Goal: Task Accomplishment & Management: Complete application form

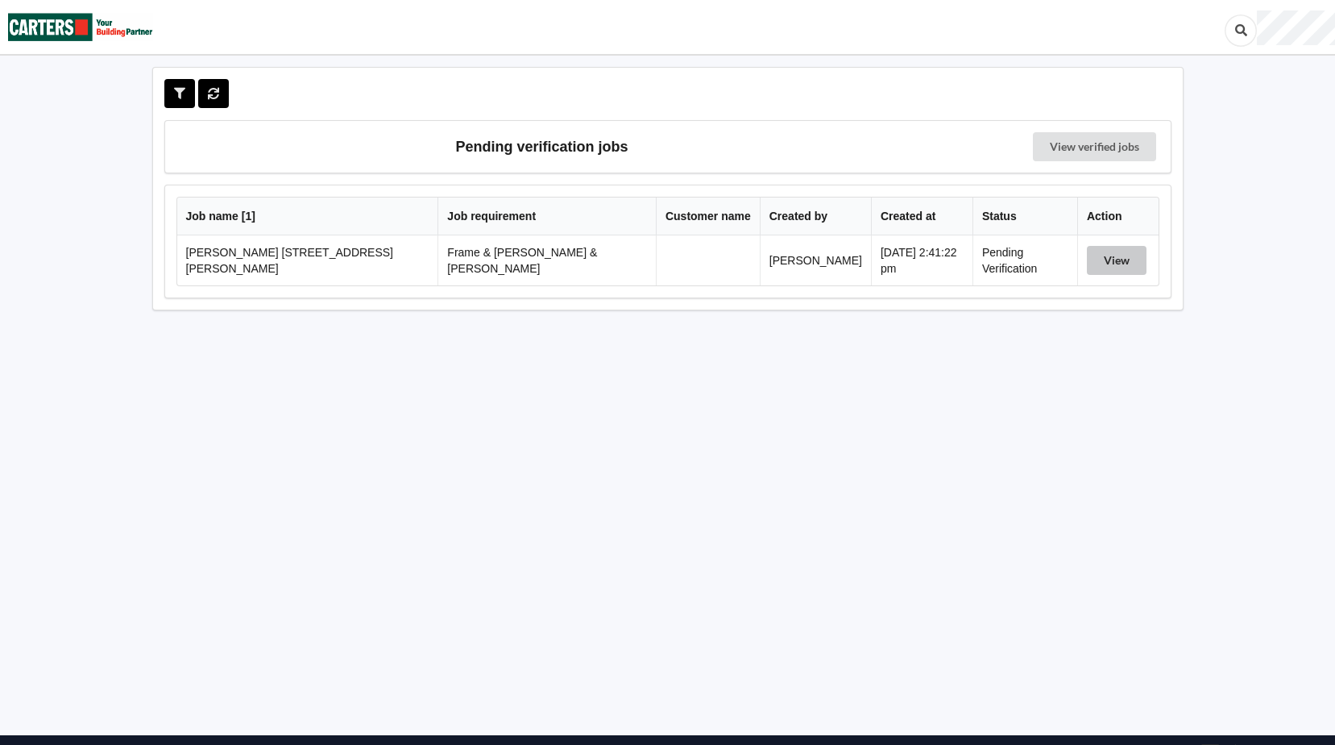
click at [1092, 260] on button "View" at bounding box center [1117, 260] width 60 height 29
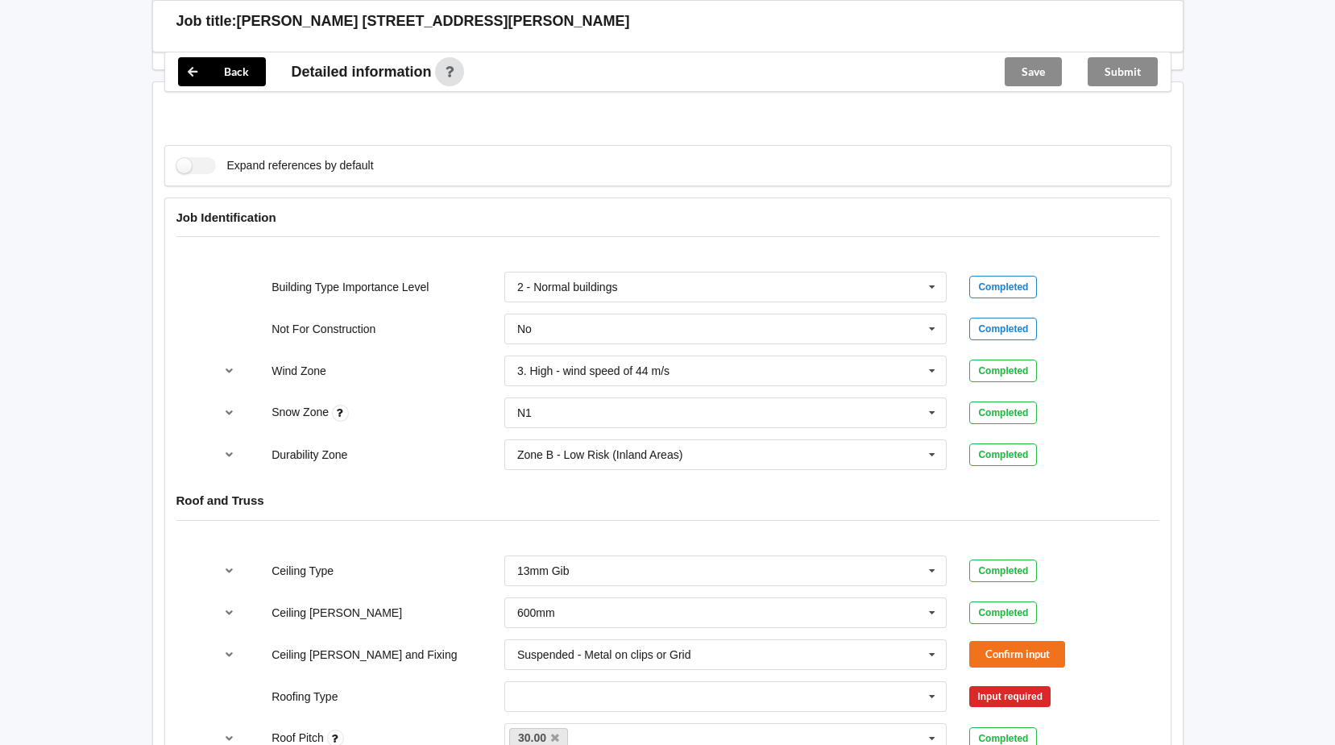
scroll to position [725, 0]
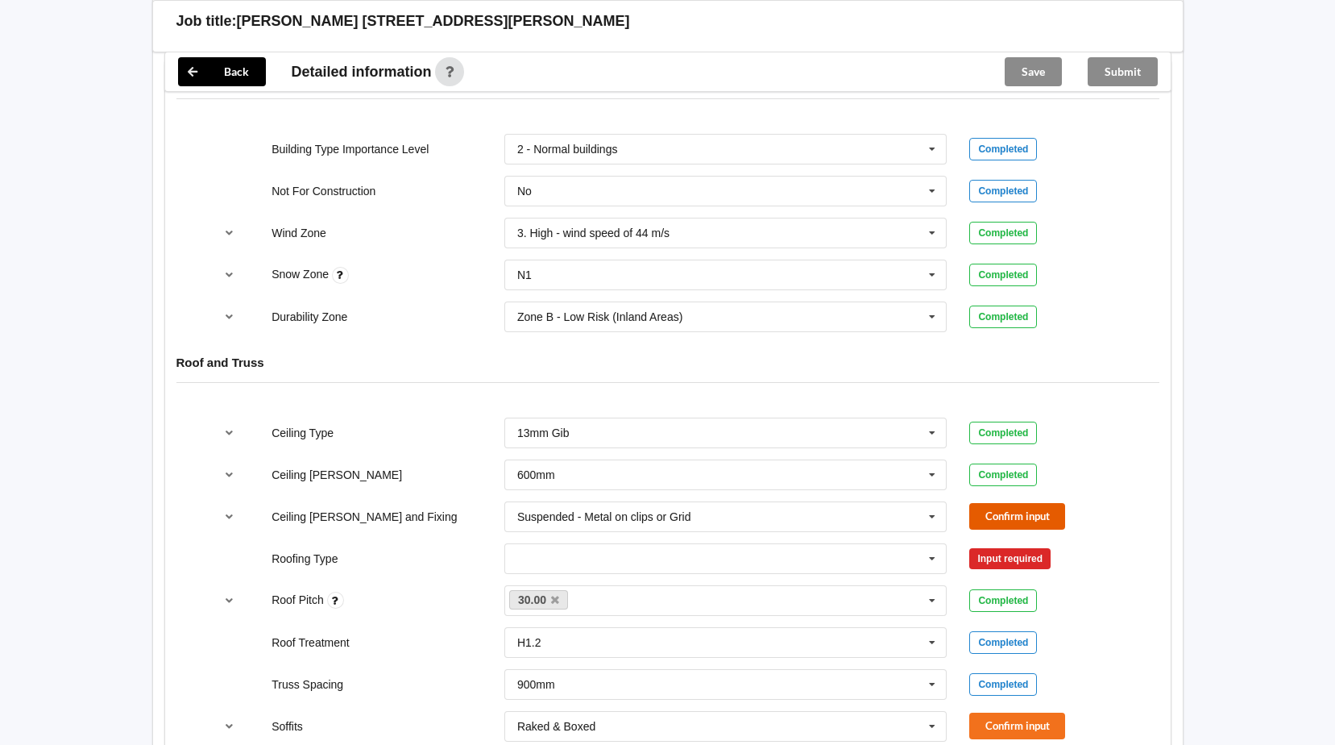
click at [1010, 503] on button "Confirm input" at bounding box center [1017, 516] width 96 height 27
click at [933, 544] on icon at bounding box center [932, 559] width 24 height 30
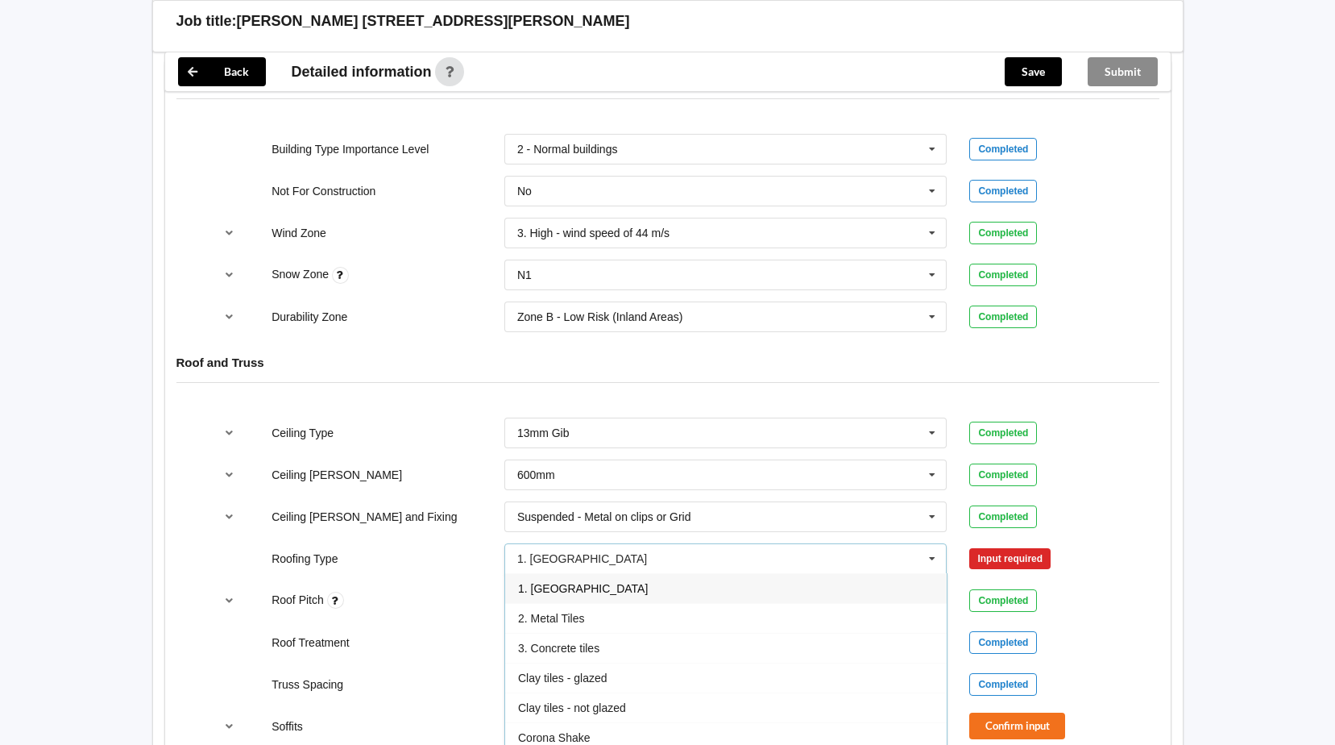
drag, startPoint x: 557, startPoint y: 568, endPoint x: 615, endPoint y: 566, distance: 58.1
click at [565, 582] on span "1. [GEOGRAPHIC_DATA]" at bounding box center [583, 588] width 130 height 13
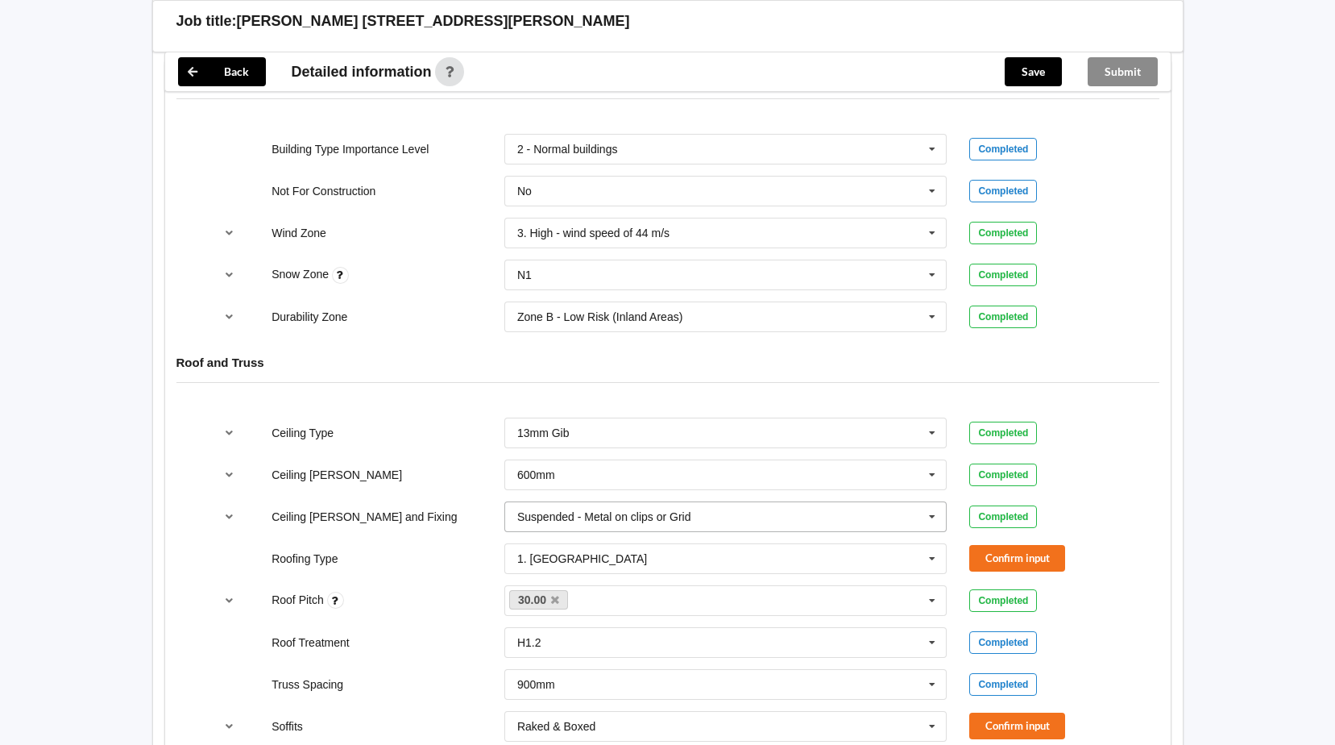
click at [931, 502] on icon at bounding box center [932, 517] width 24 height 30
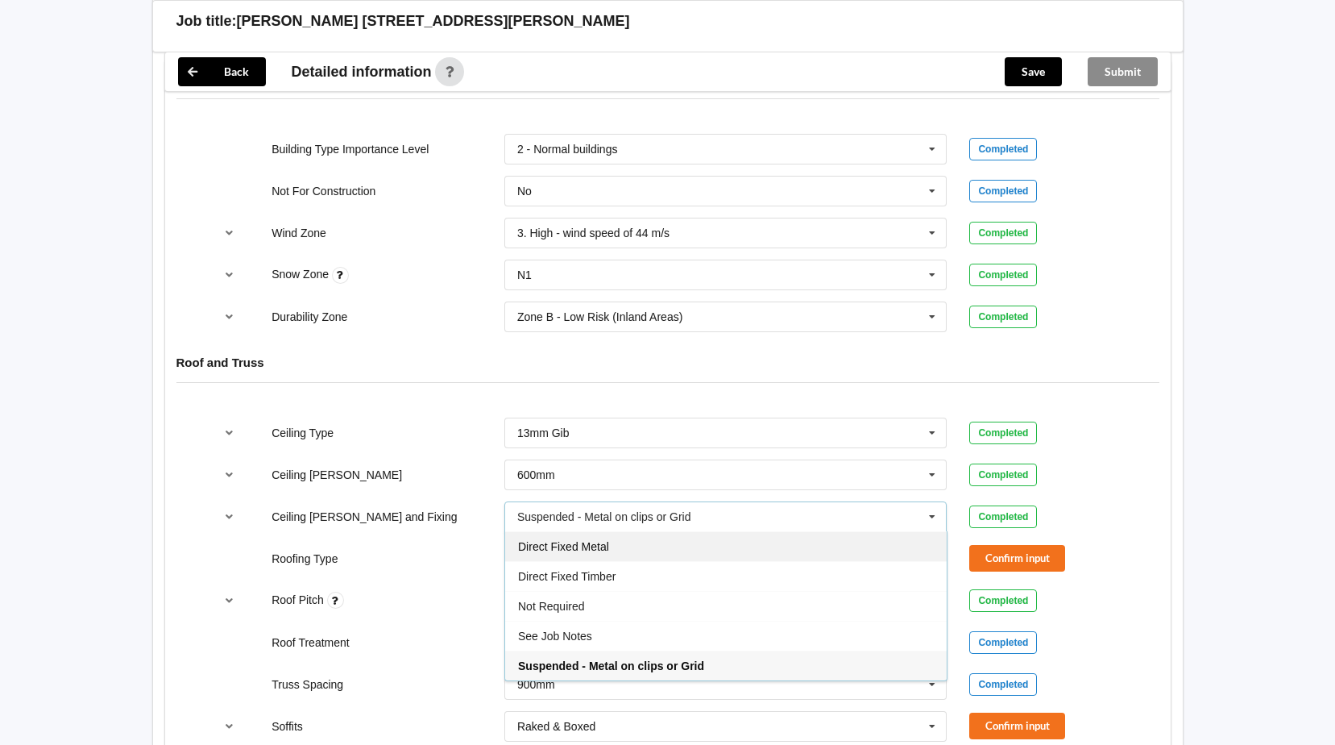
click at [592, 540] on span "Direct Fixed Metal" at bounding box center [563, 546] width 91 height 13
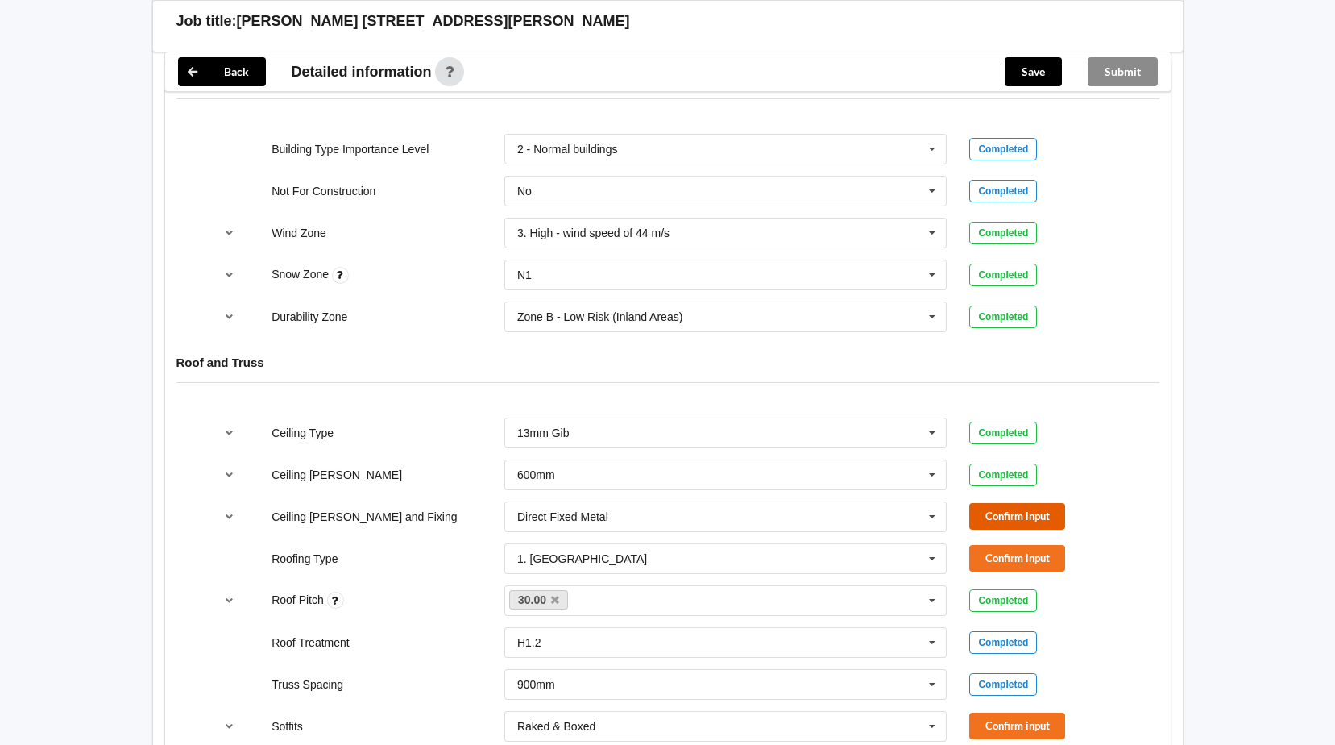
click at [1007, 504] on button "Confirm input" at bounding box center [1017, 516] width 96 height 27
click at [997, 545] on button "Confirm input" at bounding box center [1017, 558] width 96 height 27
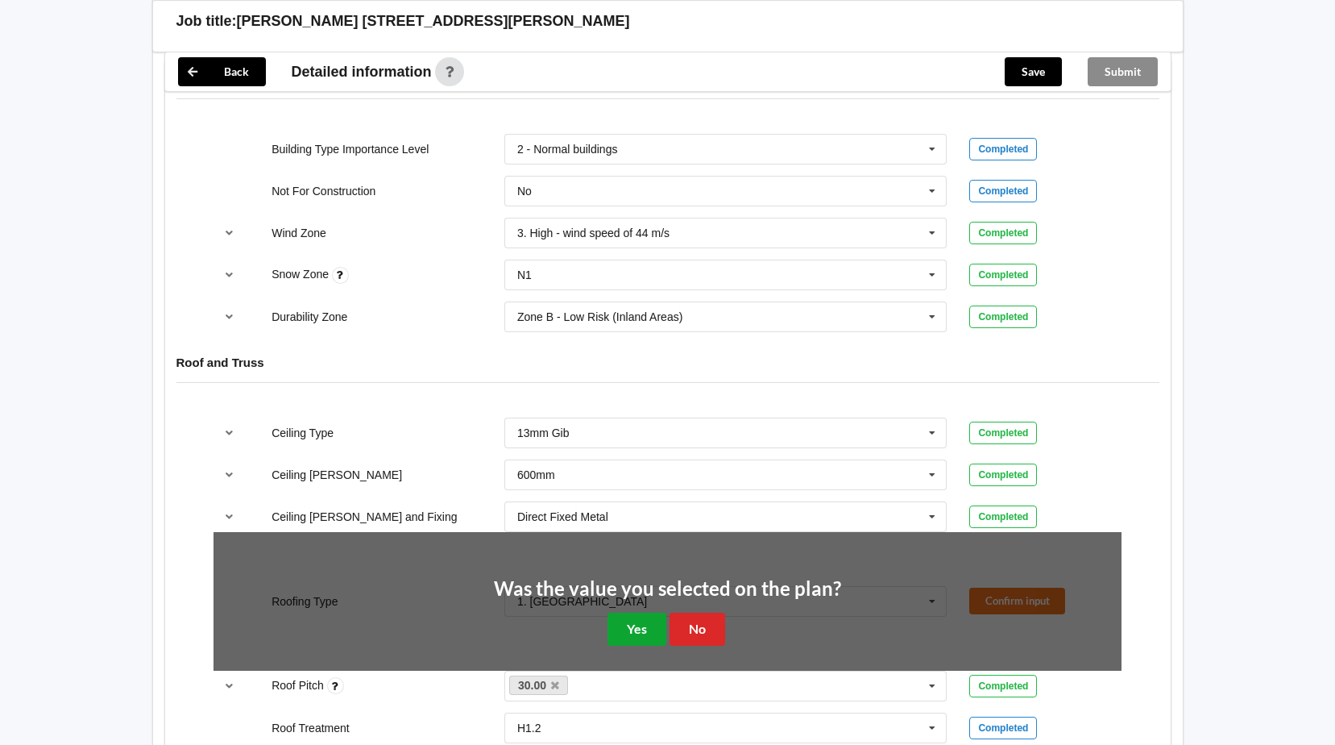
click at [634, 612] on button "Yes" at bounding box center [637, 628] width 59 height 33
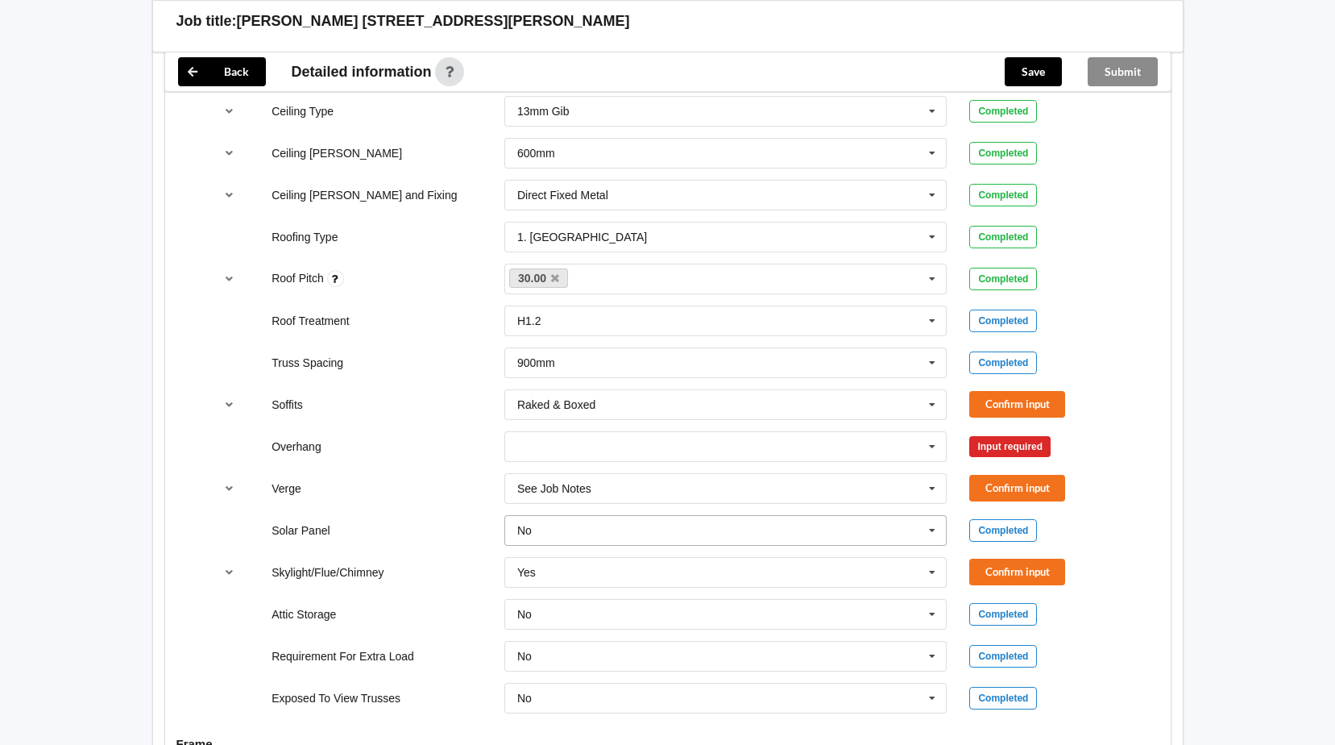
scroll to position [1048, 0]
click at [931, 389] on icon at bounding box center [932, 404] width 24 height 30
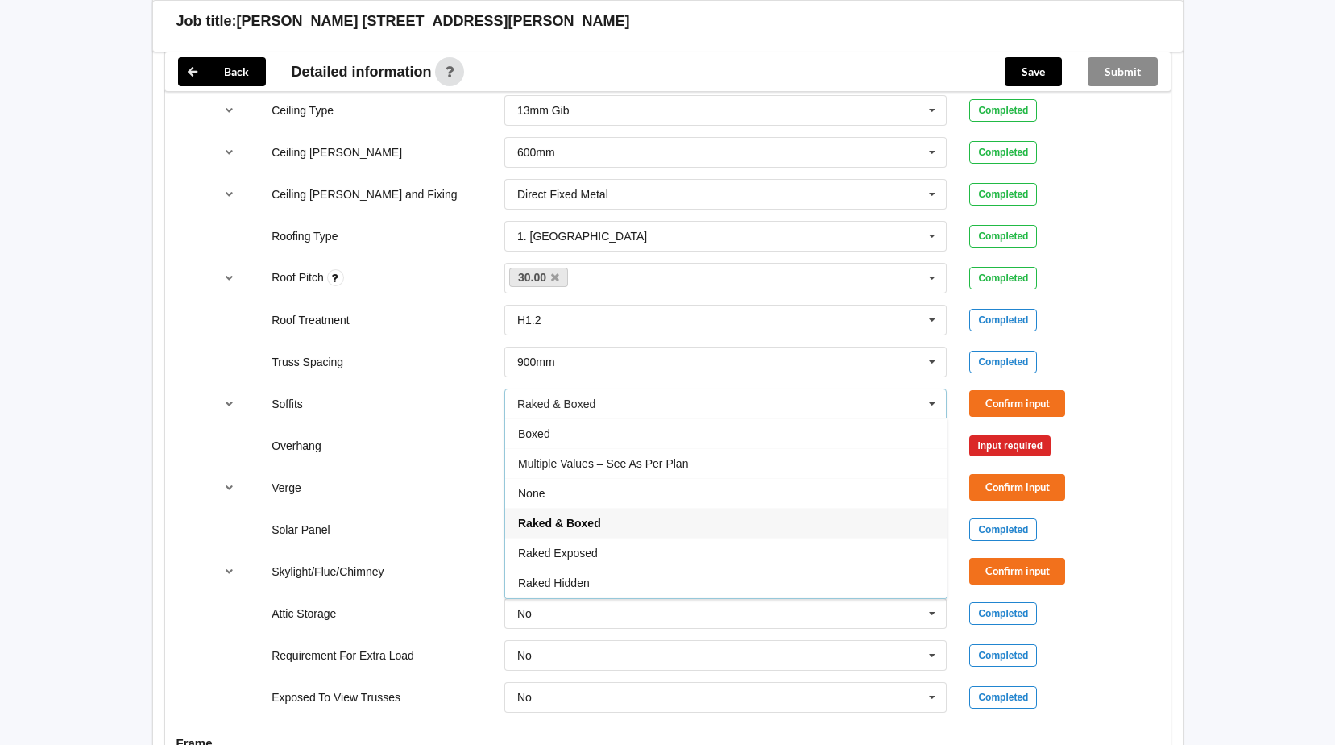
drag, startPoint x: 526, startPoint y: 413, endPoint x: 592, endPoint y: 414, distance: 66.1
click at [527, 427] on span "Boxed" at bounding box center [534, 433] width 32 height 13
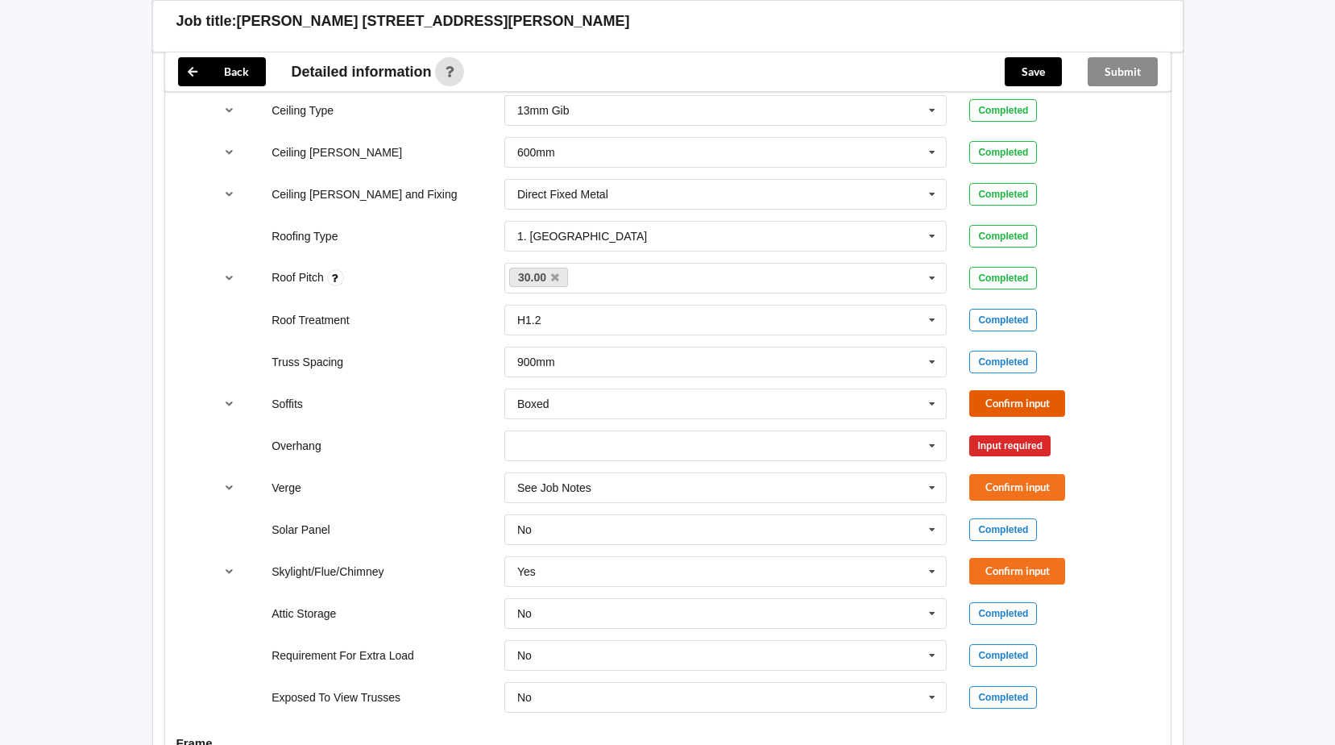
click at [1002, 390] on button "Confirm input" at bounding box center [1017, 403] width 96 height 27
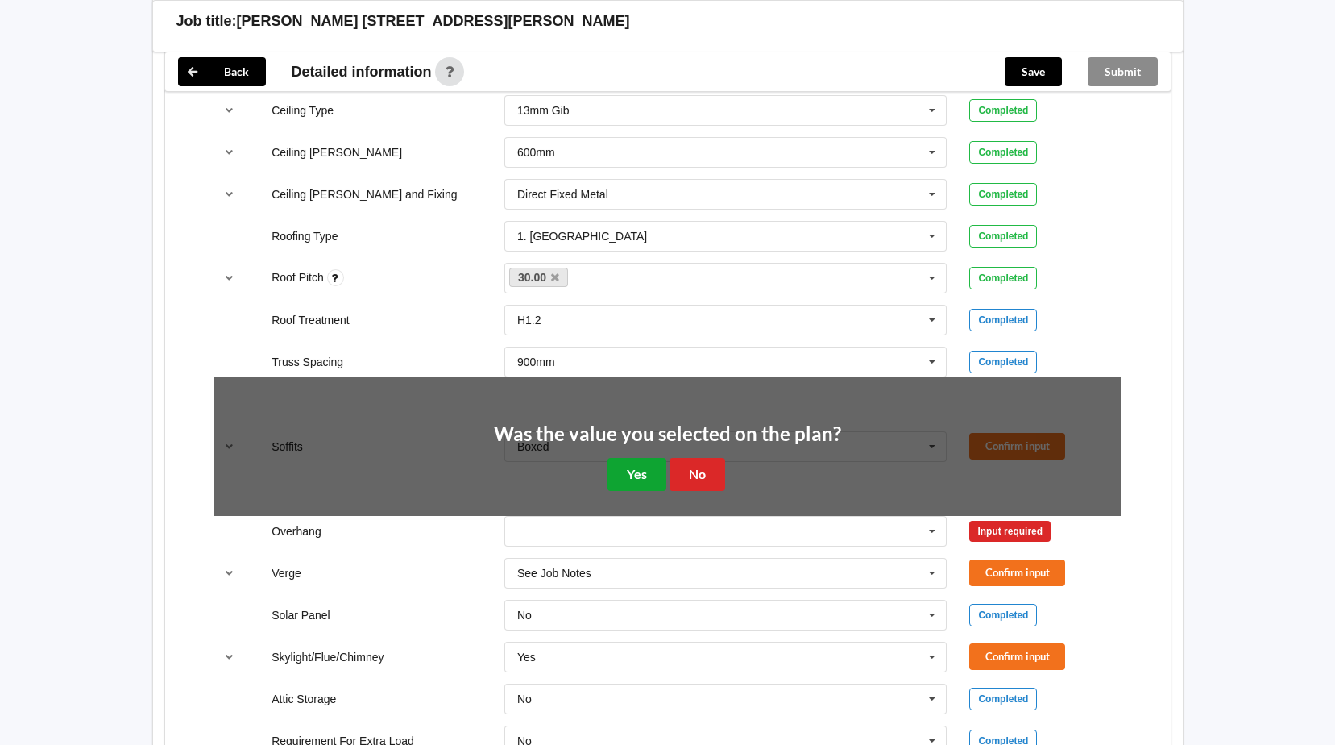
click at [627, 458] on button "Yes" at bounding box center [637, 474] width 59 height 33
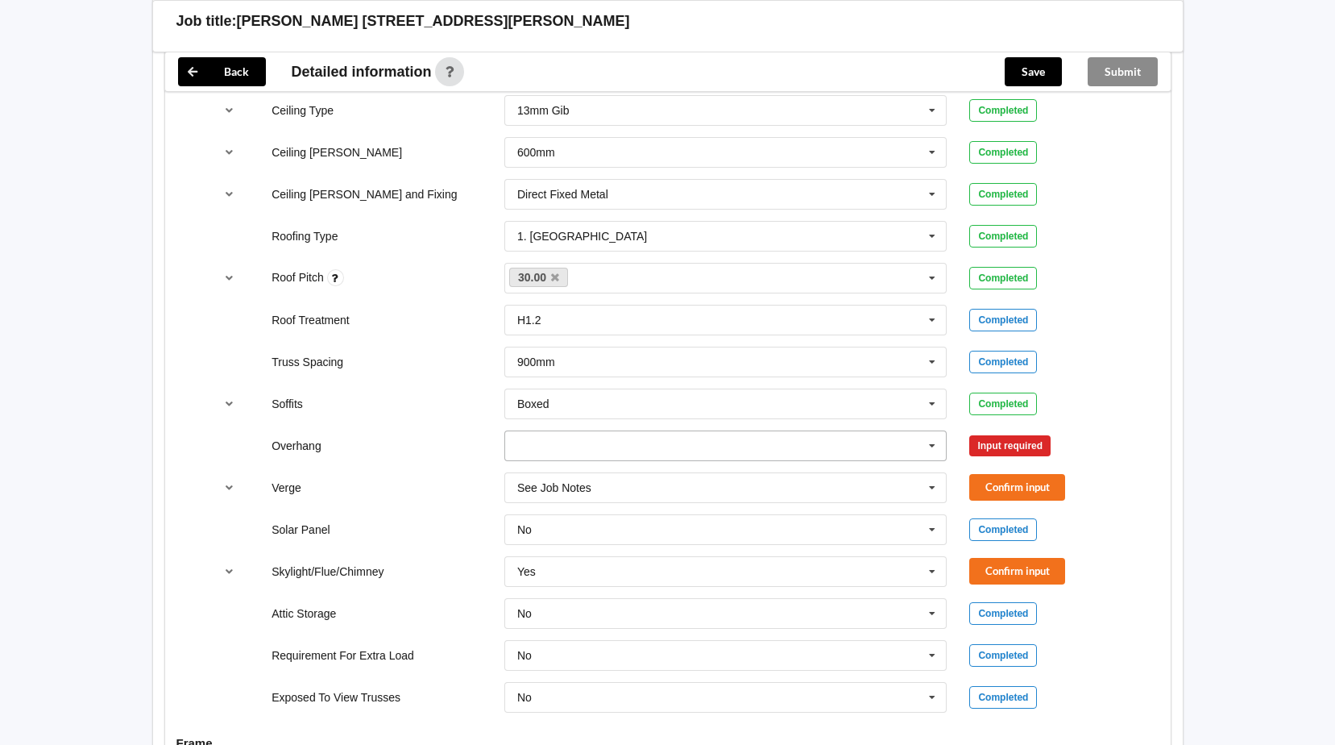
click at [935, 431] on icon at bounding box center [932, 446] width 24 height 30
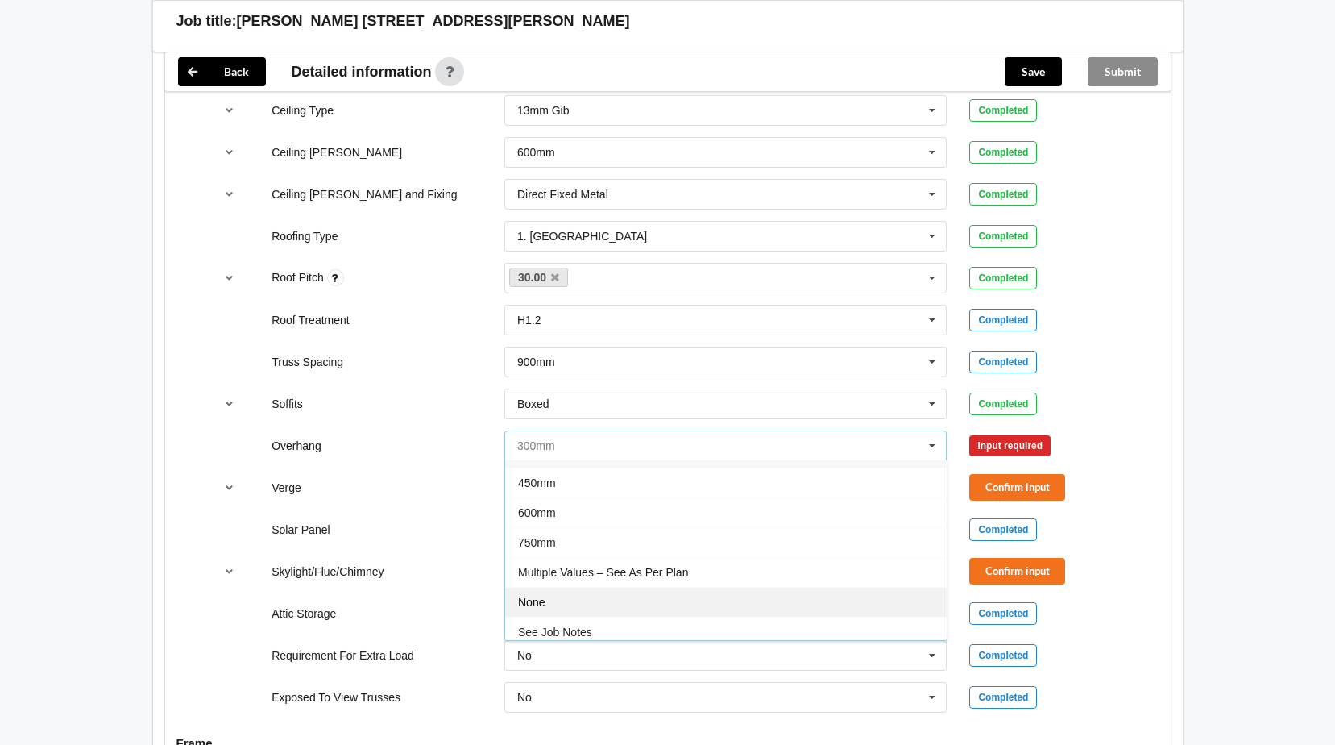
scroll to position [29, 0]
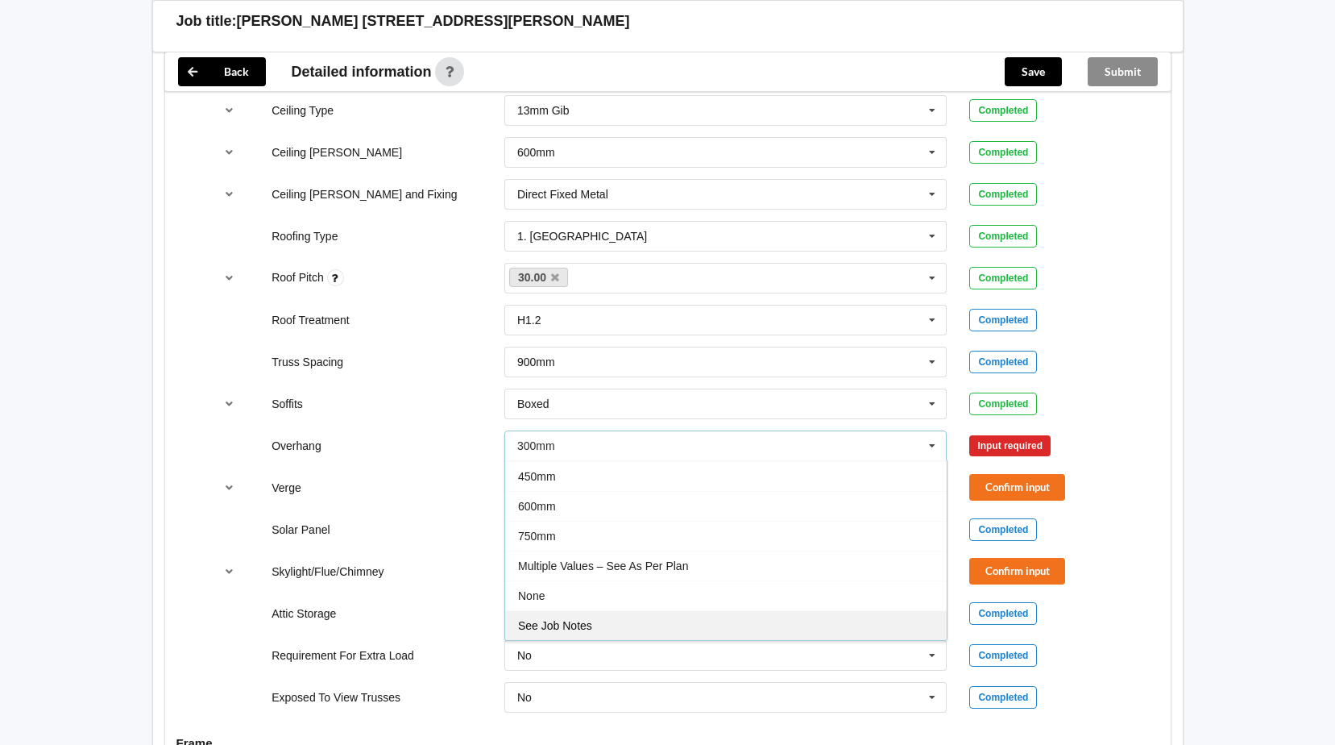
click at [591, 619] on span "See Job Notes" at bounding box center [555, 625] width 74 height 13
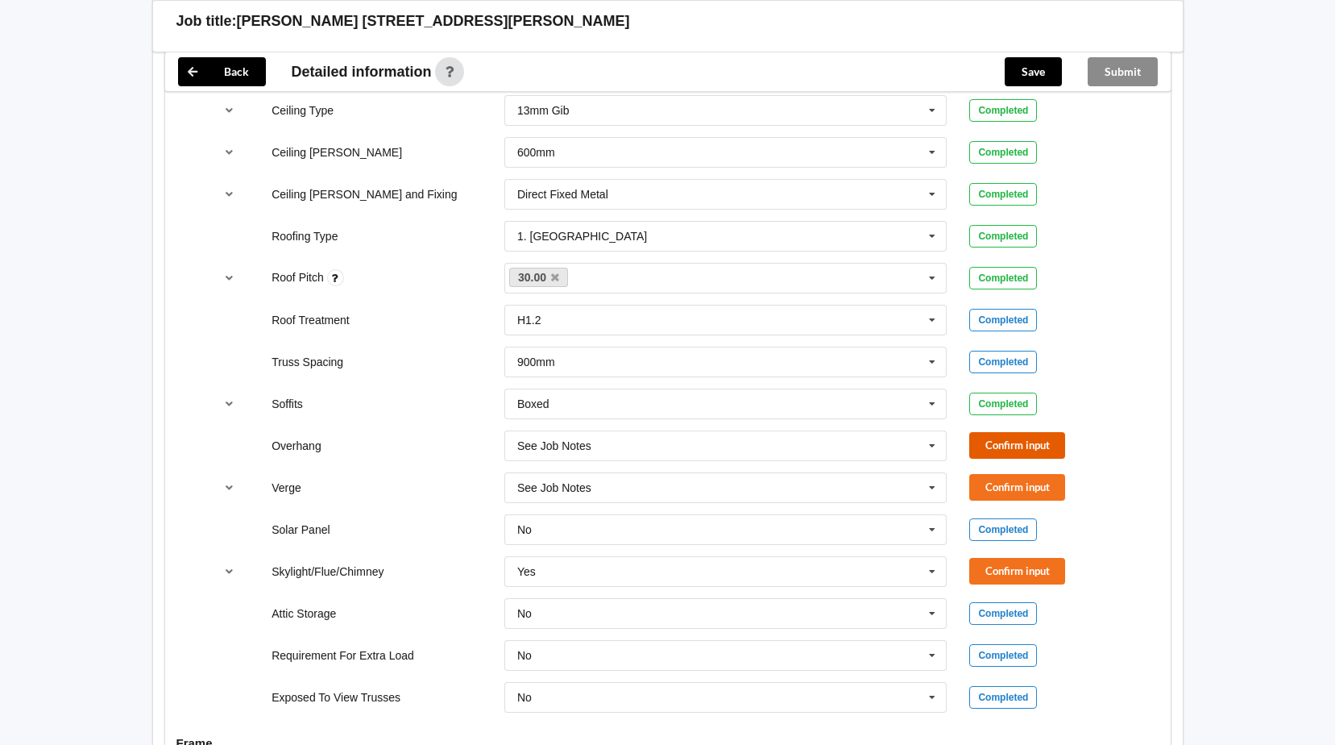
click at [1038, 432] on button "Confirm input" at bounding box center [1017, 445] width 96 height 27
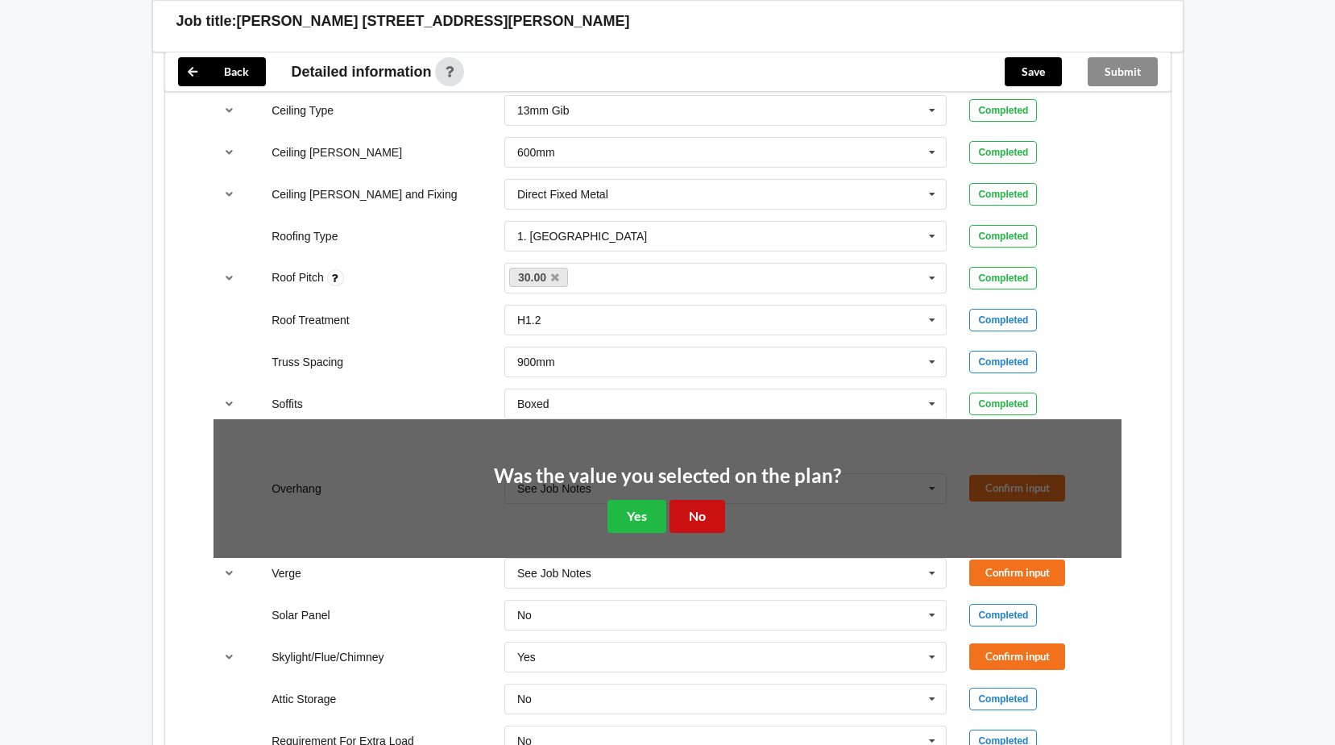
click at [705, 500] on button "No" at bounding box center [698, 516] width 56 height 33
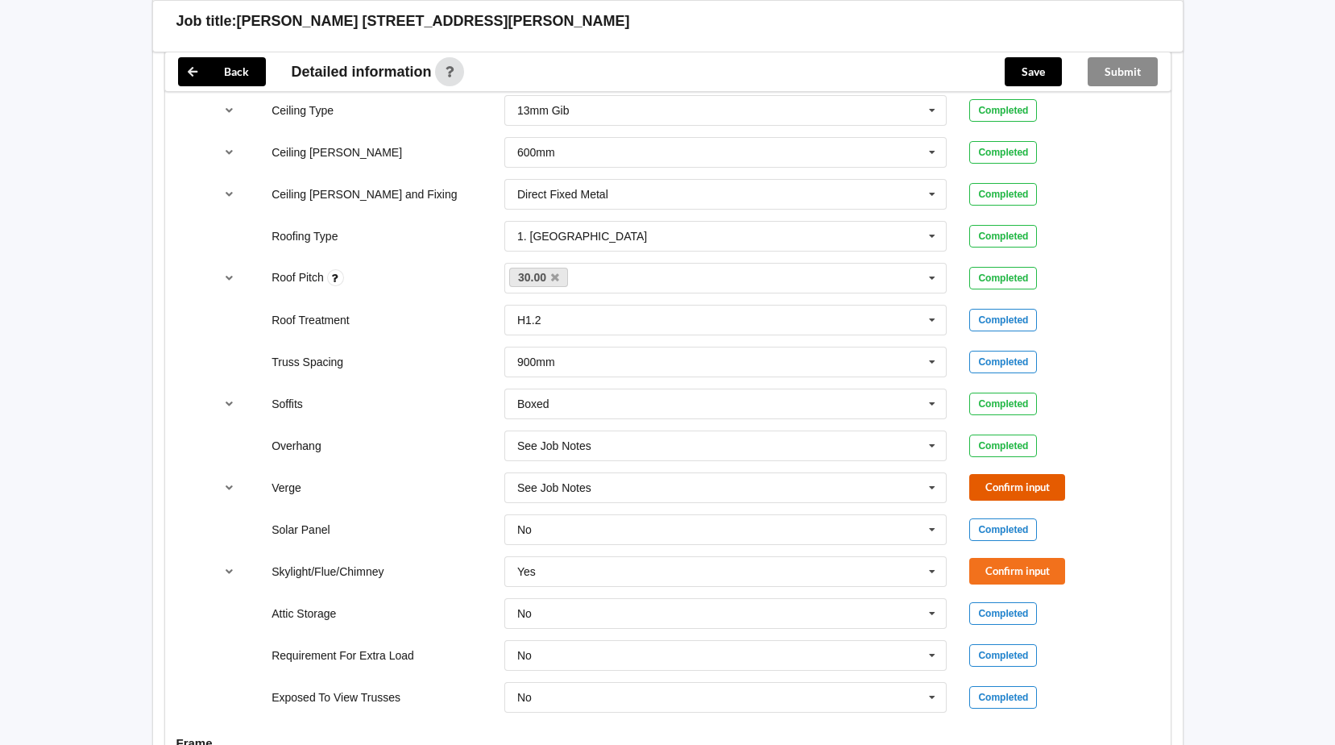
click at [1021, 474] on button "Confirm input" at bounding box center [1017, 487] width 96 height 27
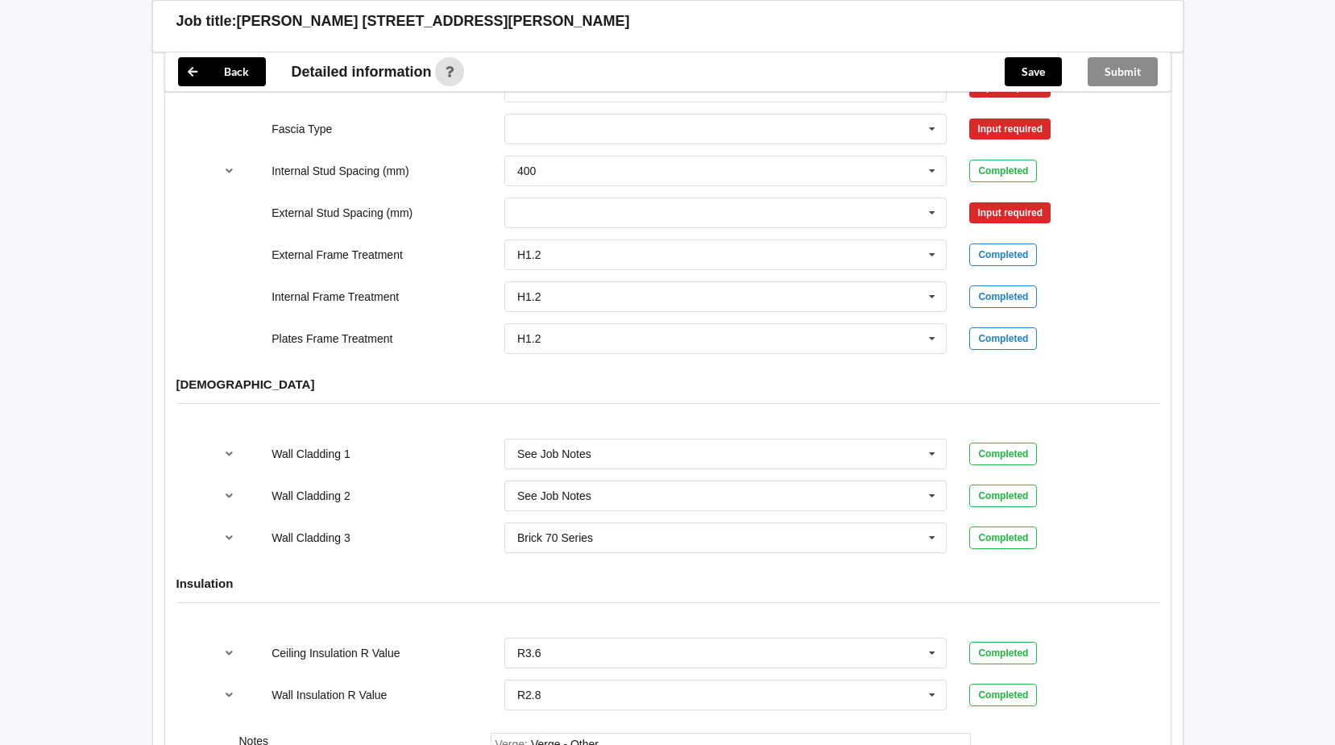
scroll to position [2037, 0]
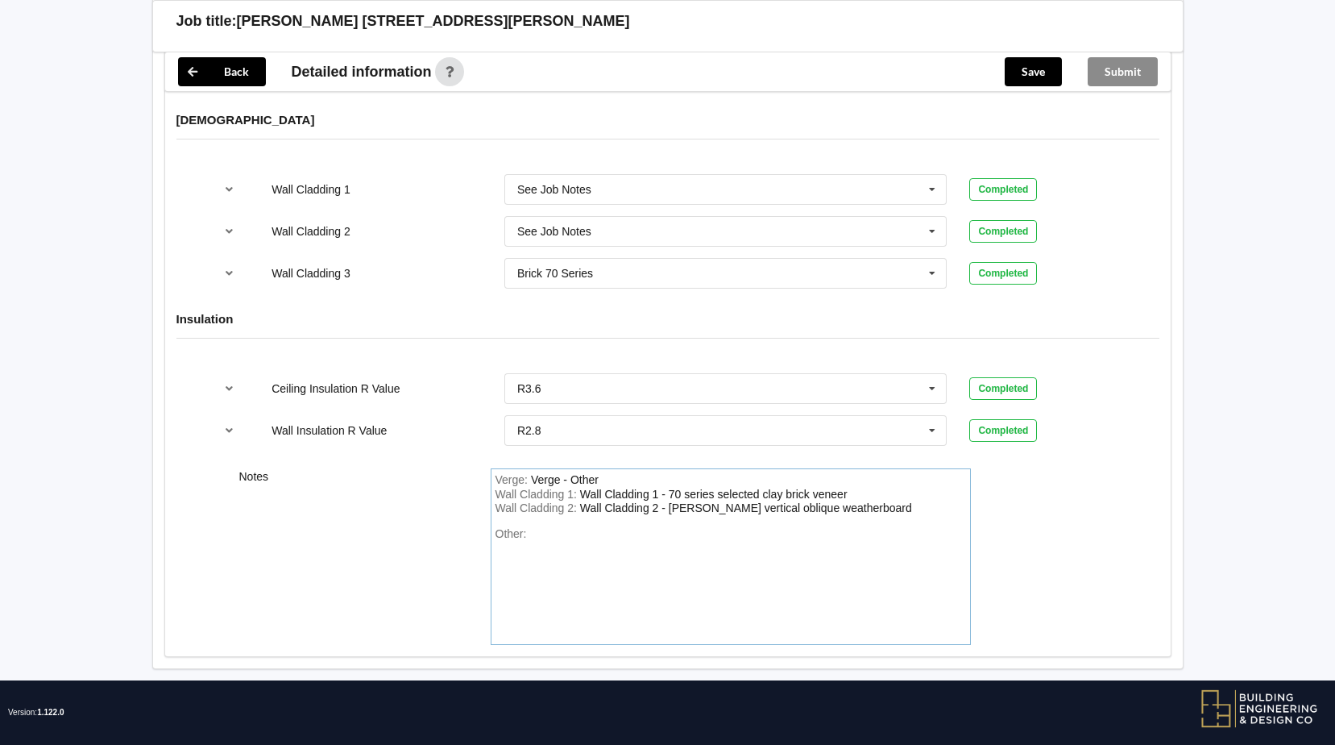
click at [617, 473] on div "Verge : Verge - Other" at bounding box center [731, 480] width 471 height 15
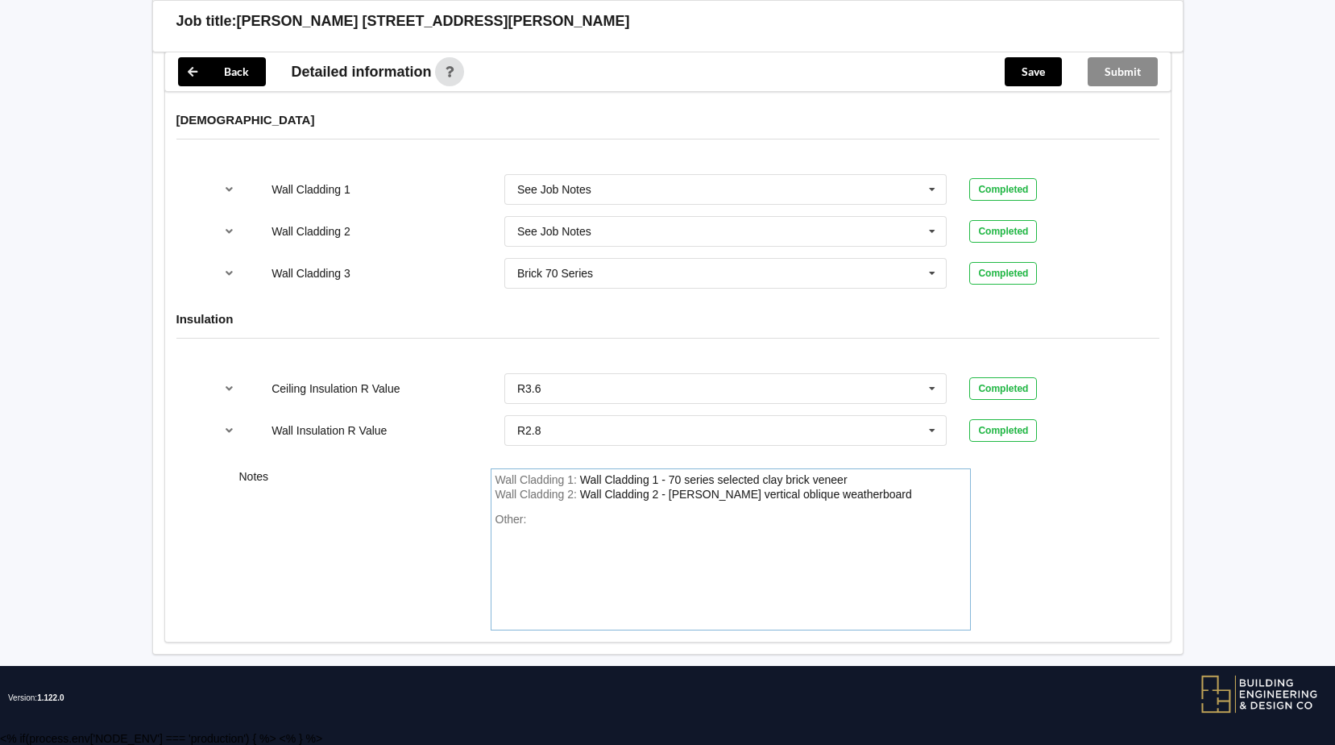
scroll to position [2022, 0]
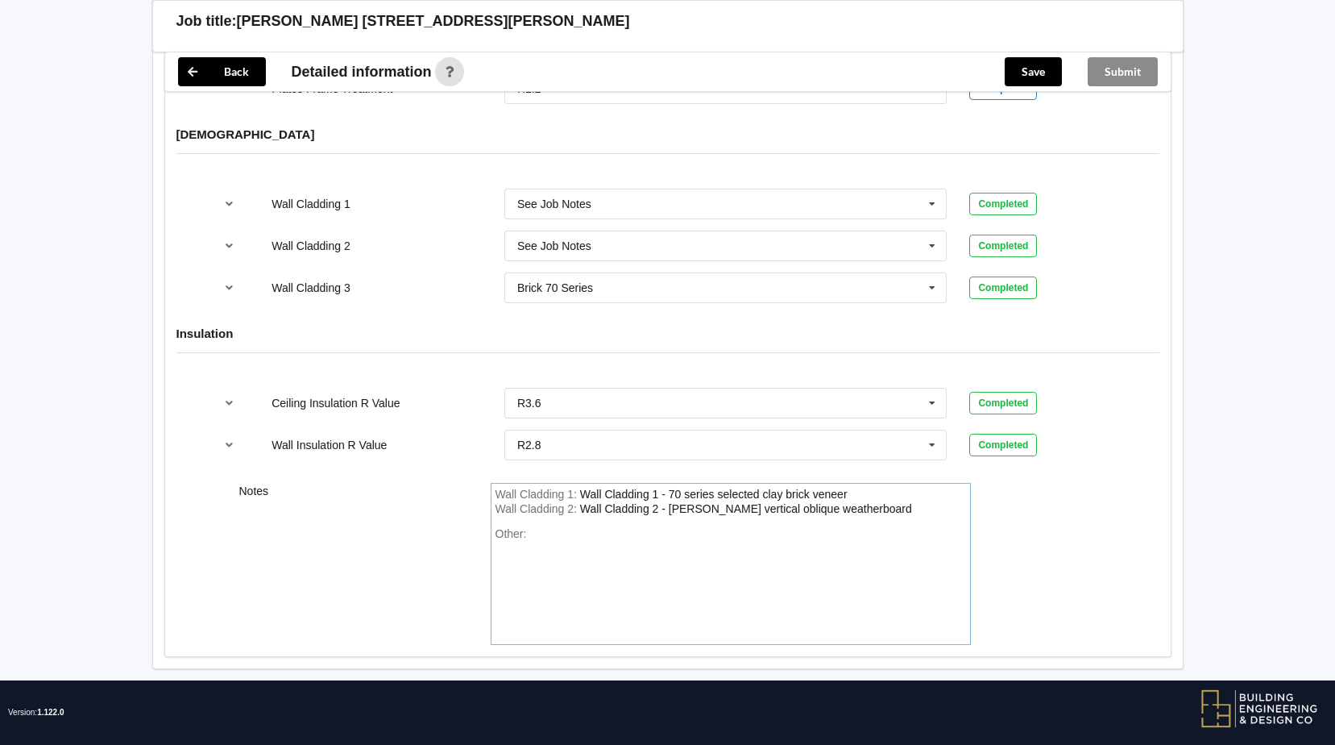
click at [558, 527] on div "Other:" at bounding box center [731, 583] width 471 height 113
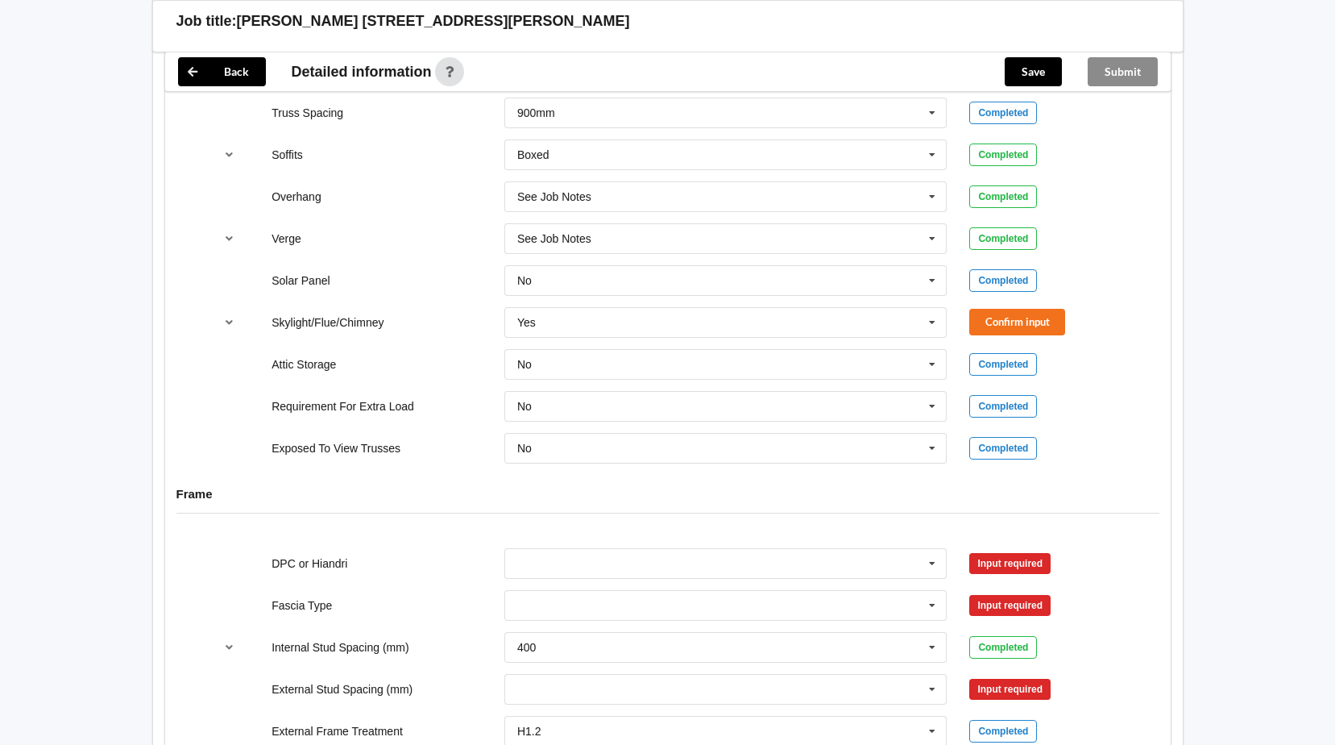
scroll to position [1297, 0]
click at [1046, 308] on button "Confirm input" at bounding box center [1017, 321] width 96 height 27
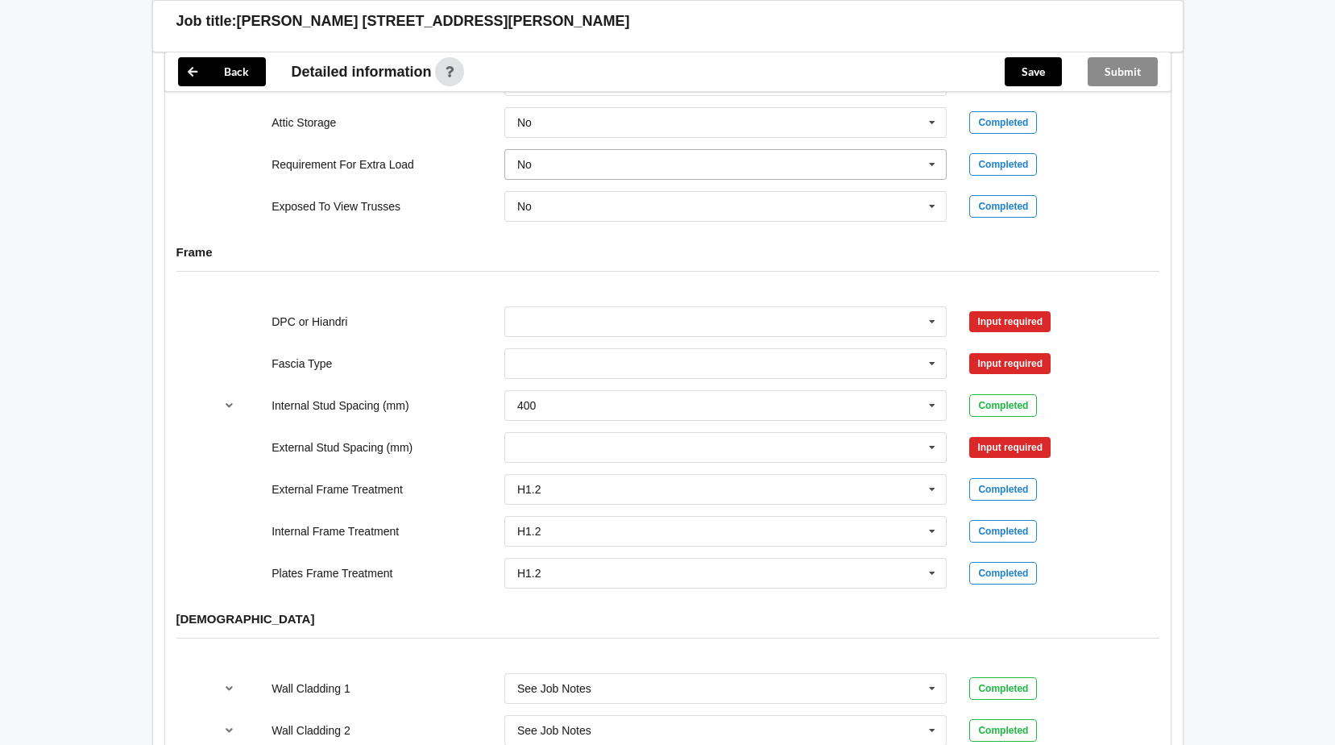
scroll to position [1539, 0]
click at [931, 306] on icon at bounding box center [932, 321] width 24 height 30
click at [537, 344] on span "DPC Fitted" at bounding box center [545, 350] width 55 height 13
click at [1019, 307] on button "Confirm input" at bounding box center [1017, 320] width 96 height 27
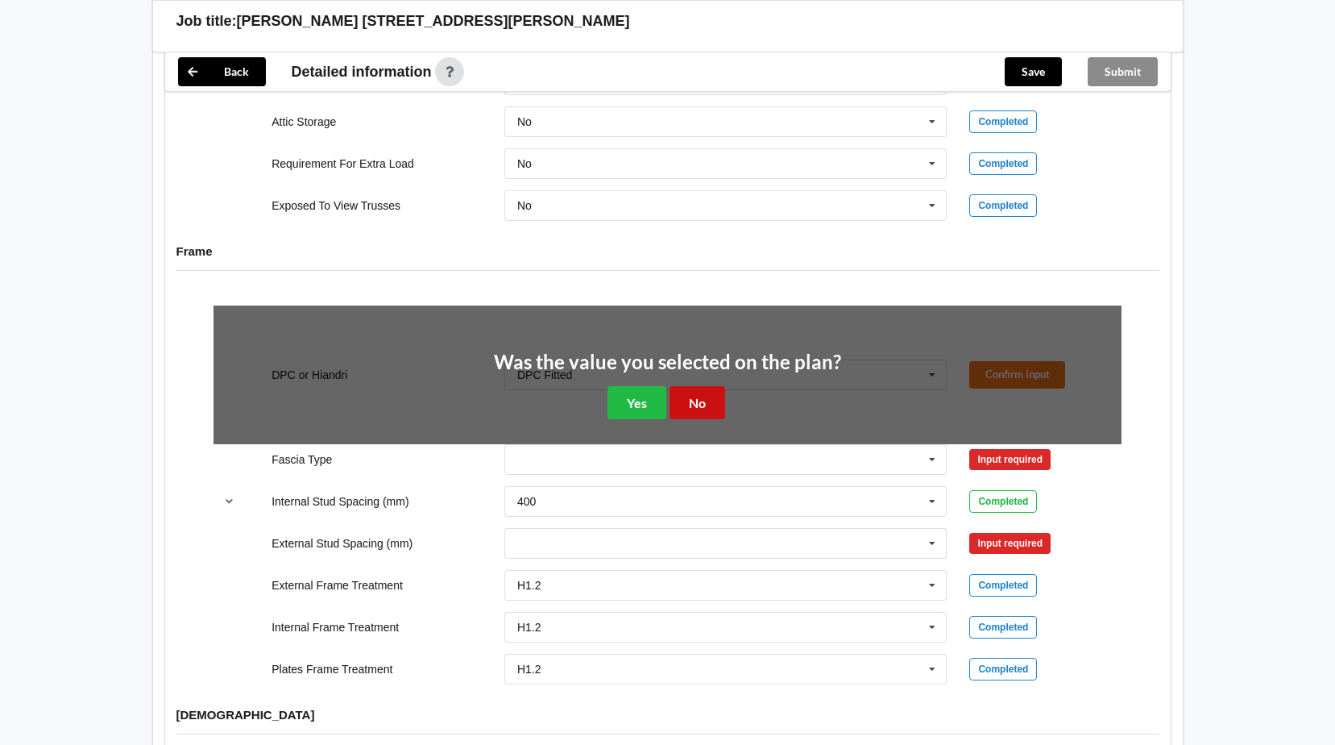
click at [700, 386] on button "No" at bounding box center [698, 402] width 56 height 33
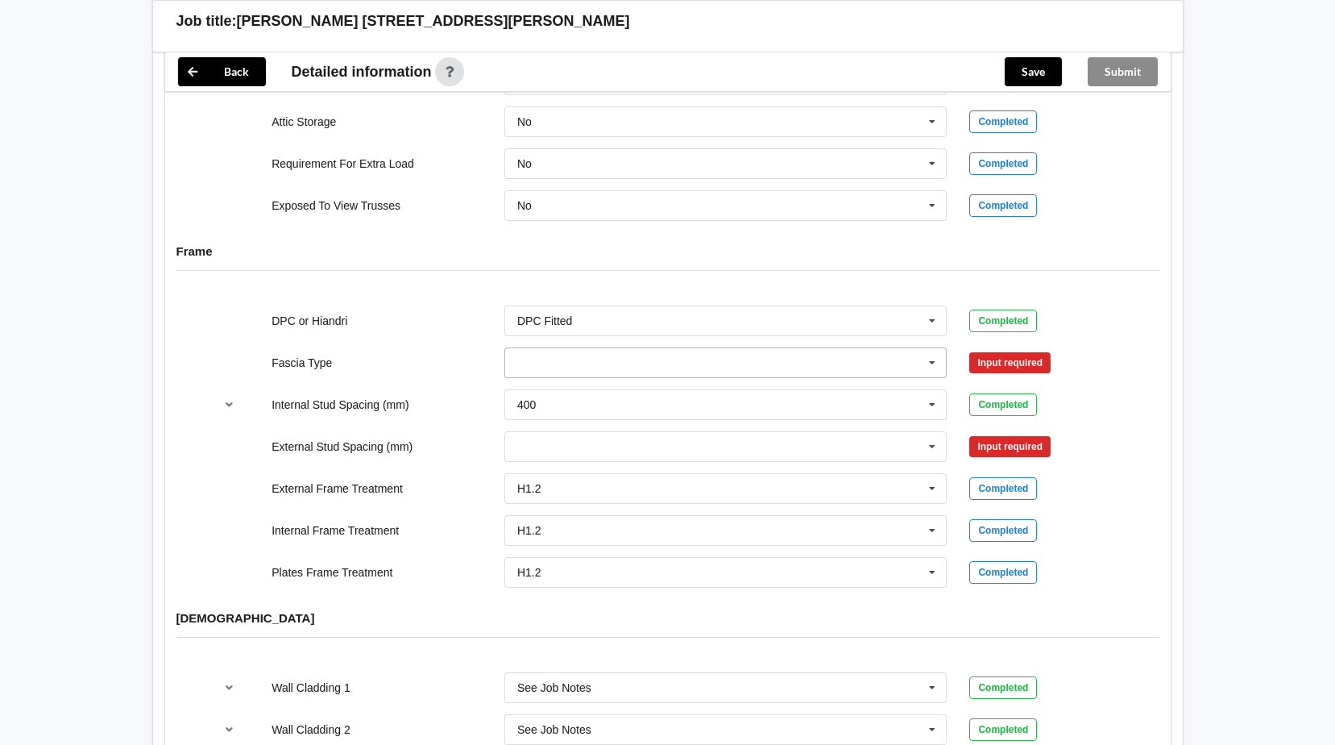
click at [929, 348] on icon at bounding box center [932, 363] width 24 height 30
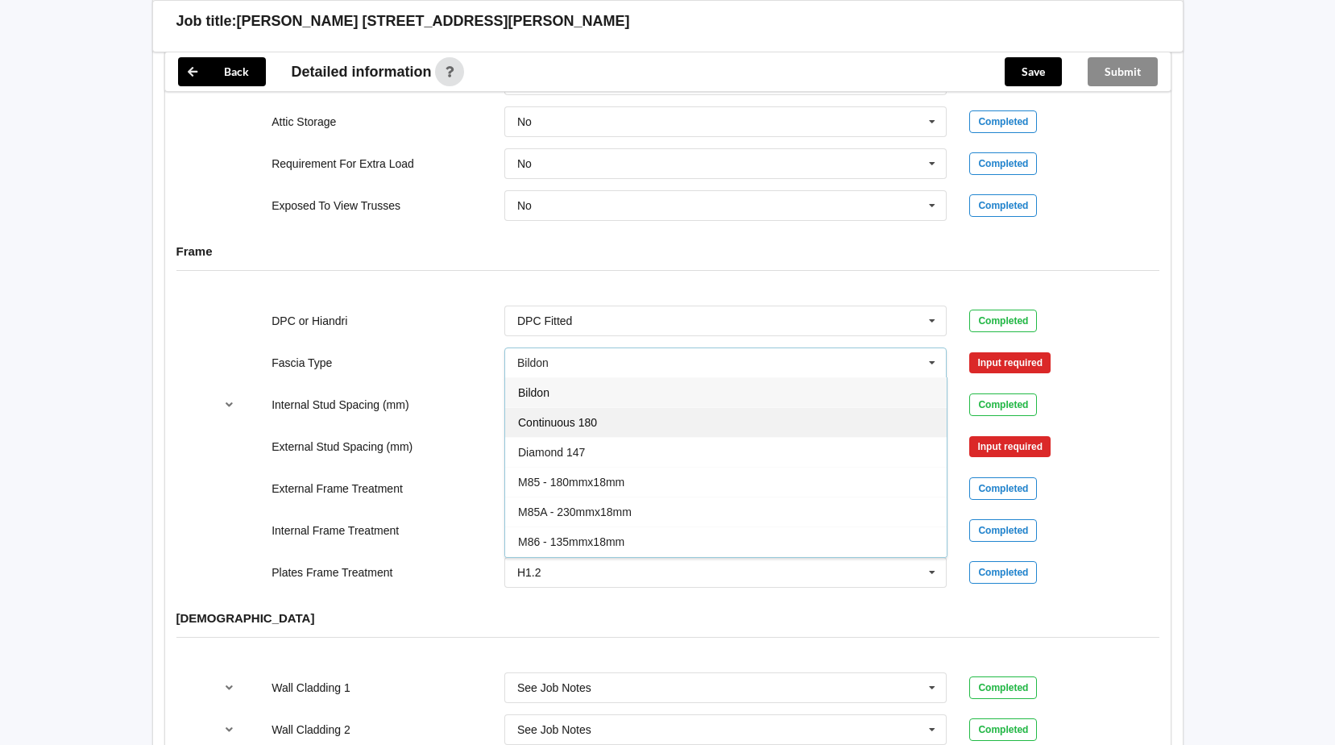
click at [576, 416] on span "Continuous 180" at bounding box center [557, 422] width 79 height 13
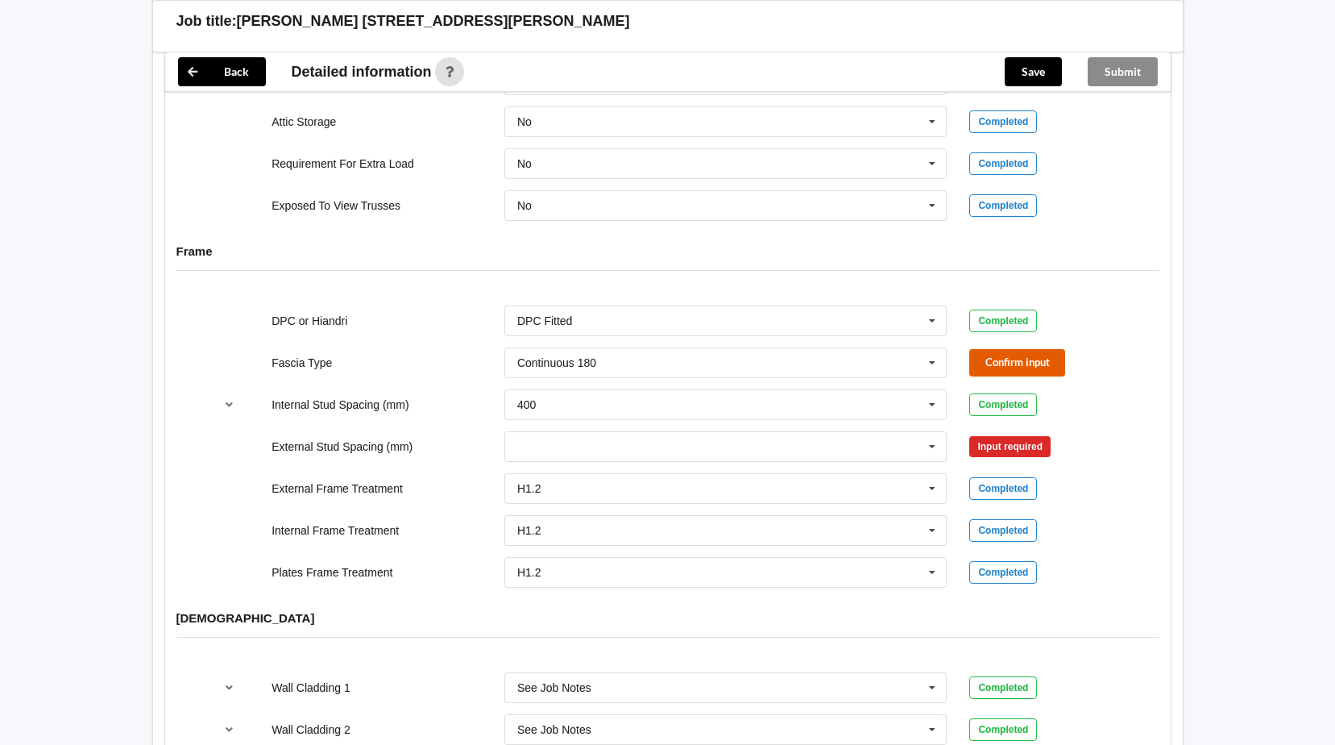
click at [1008, 349] on button "Confirm input" at bounding box center [1017, 362] width 96 height 27
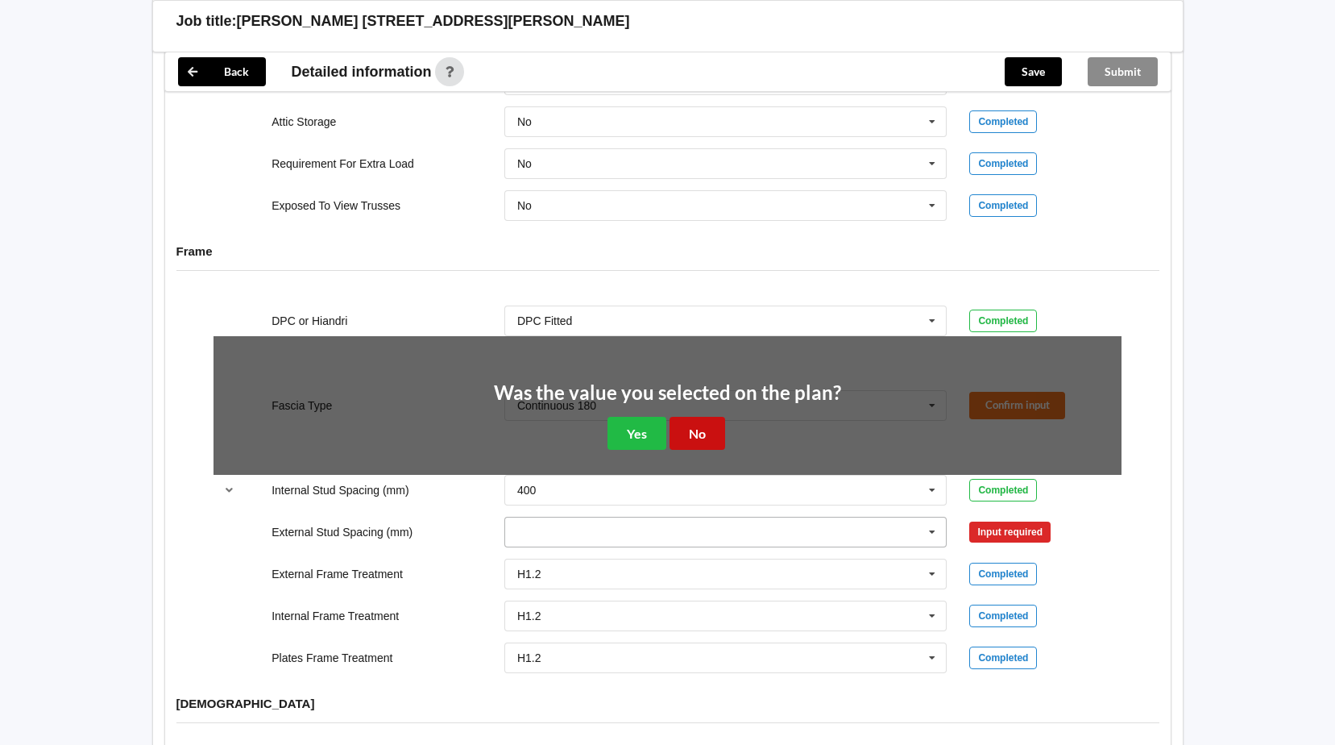
drag, startPoint x: 694, startPoint y: 412, endPoint x: 723, endPoint y: 440, distance: 40.5
click at [695, 417] on button "No" at bounding box center [698, 433] width 56 height 33
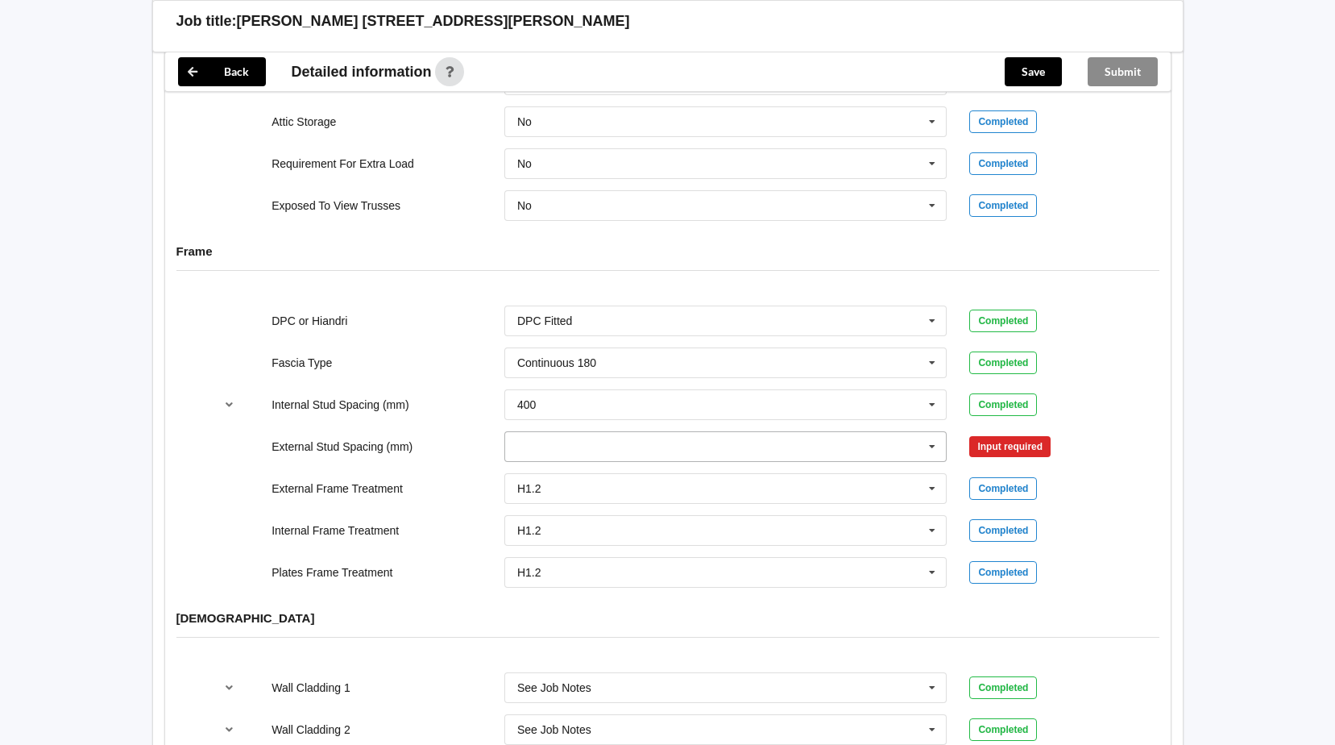
click at [825, 432] on input "text" at bounding box center [727, 446] width 442 height 29
drag, startPoint x: 664, startPoint y: 542, endPoint x: 848, endPoint y: 517, distance: 186.3
click at [674, 551] on div "Multiple Values – See As Per Plan" at bounding box center [726, 566] width 442 height 30
click at [1000, 433] on button "Confirm input" at bounding box center [1017, 446] width 96 height 27
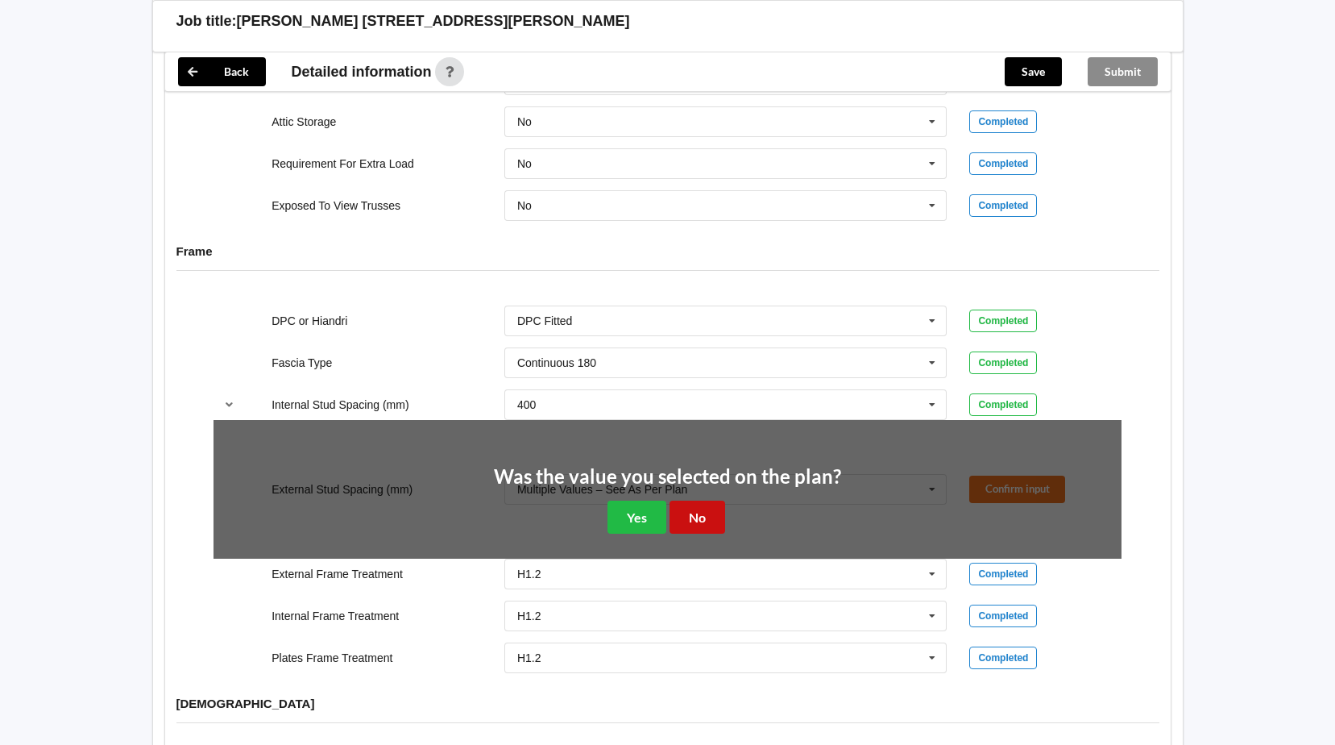
click at [710, 500] on button "No" at bounding box center [698, 516] width 56 height 33
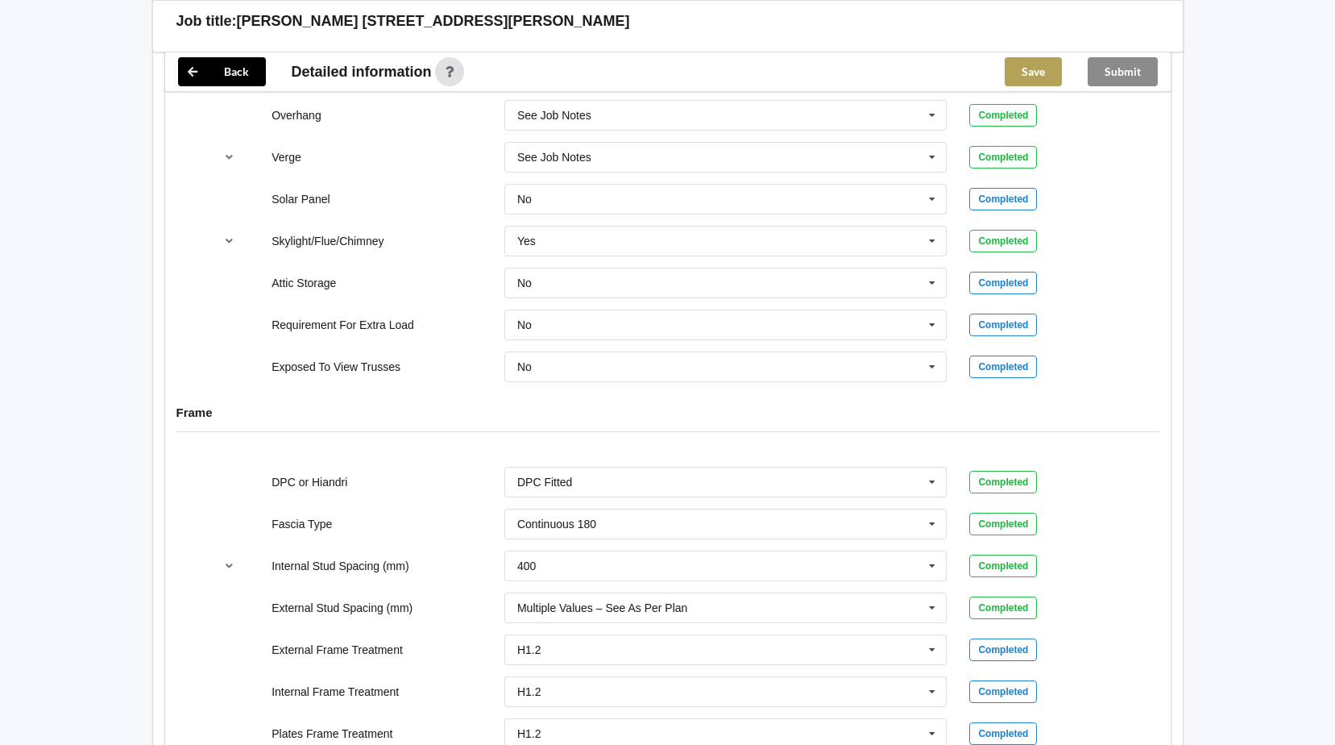
click at [1038, 68] on button "Save" at bounding box center [1033, 71] width 57 height 29
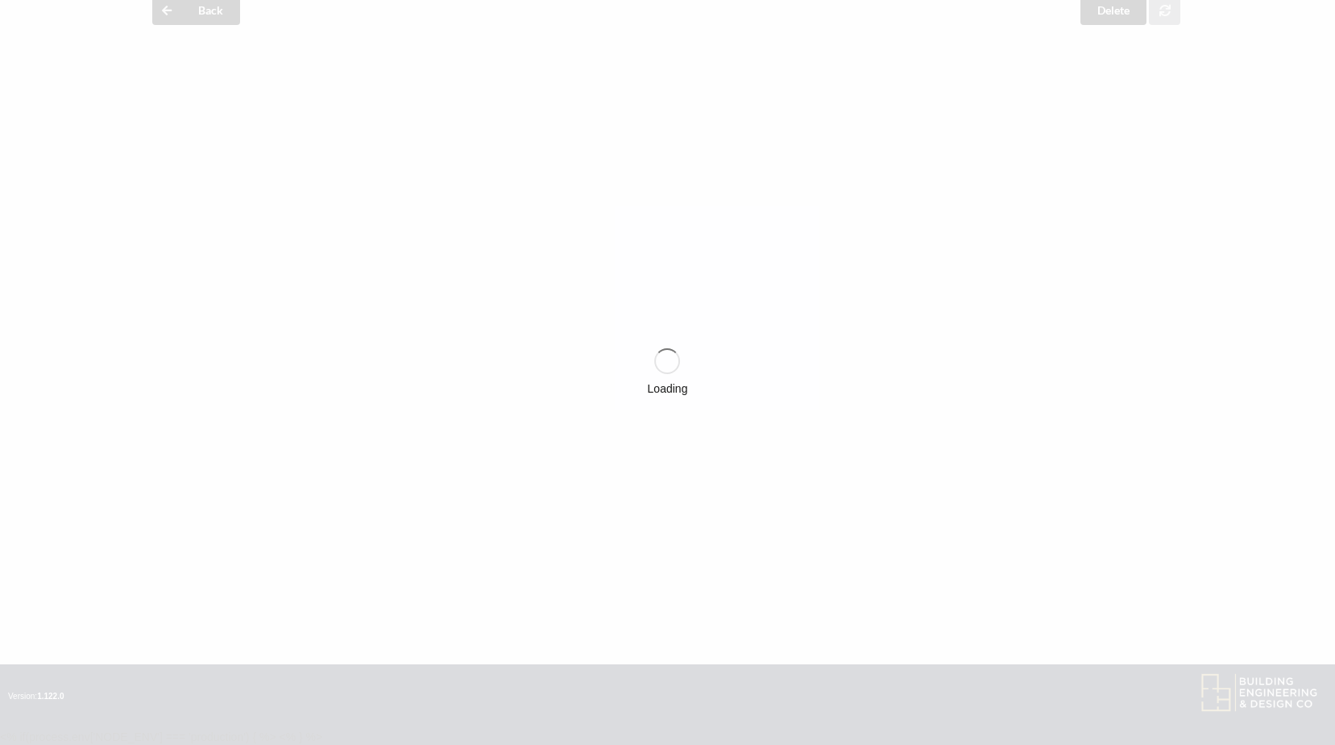
scroll to position [1378, 0]
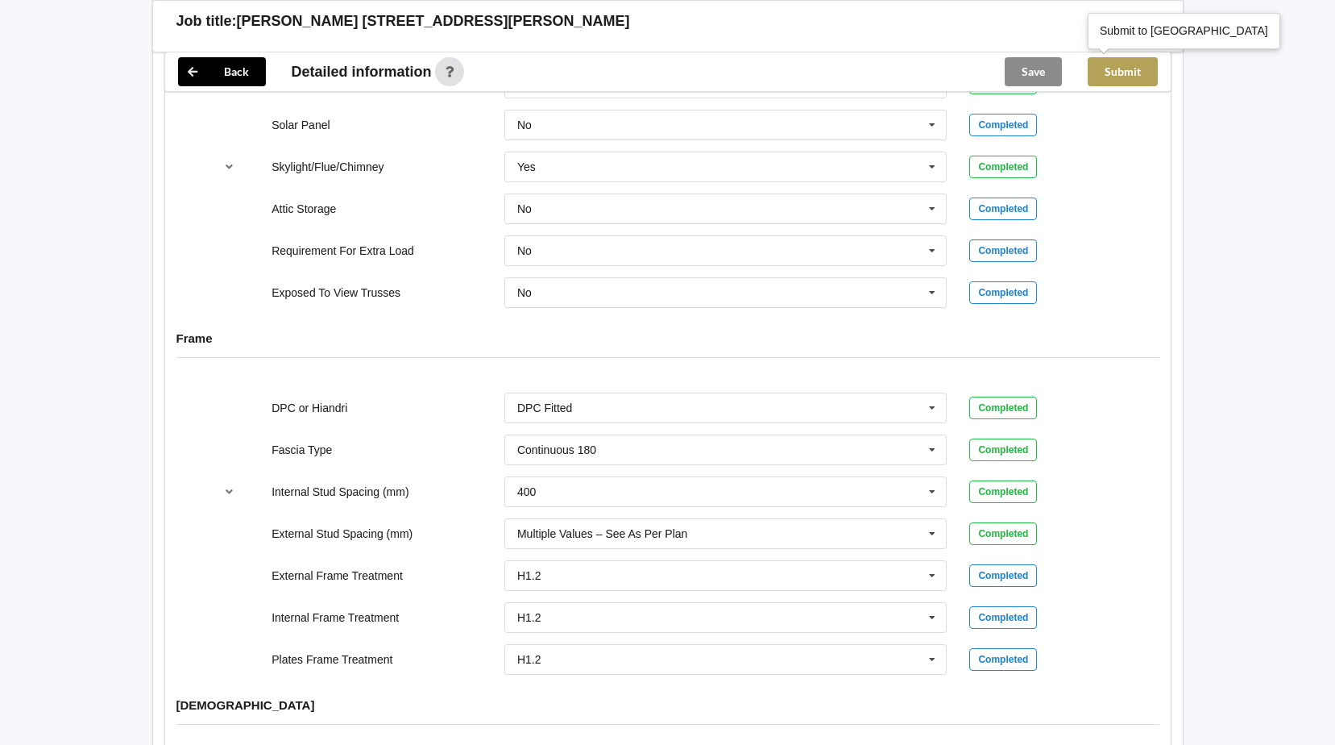
click at [1134, 72] on button "Submit" at bounding box center [1123, 71] width 70 height 29
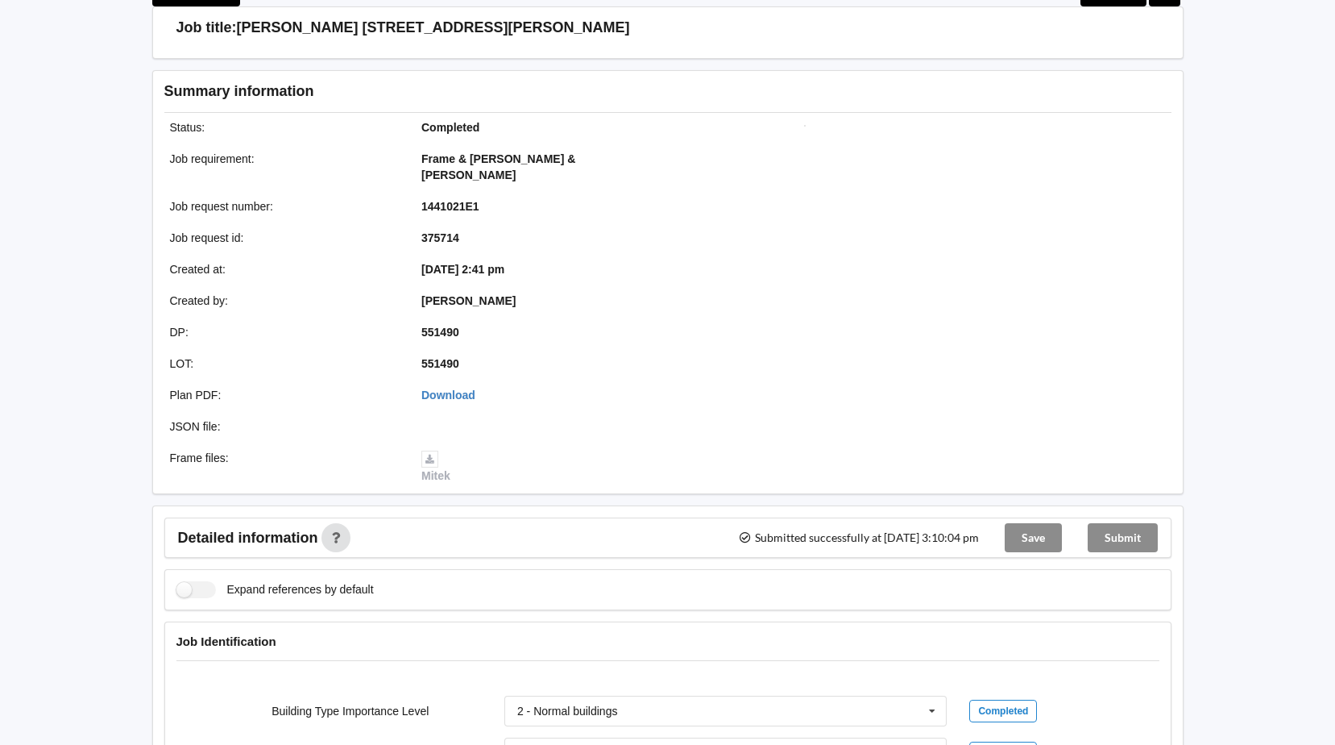
scroll to position [0, 0]
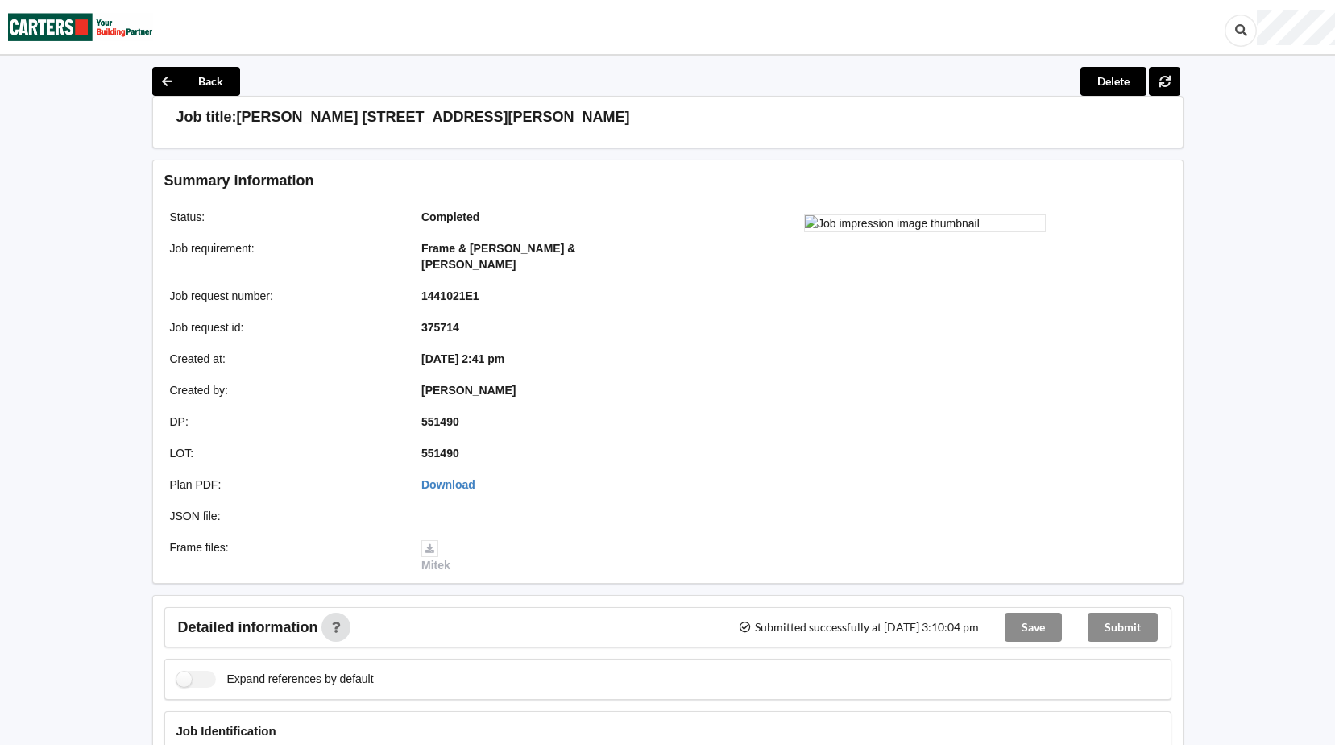
click at [60, 20] on img at bounding box center [80, 27] width 145 height 52
